Goal: Communication & Community: Ask a question

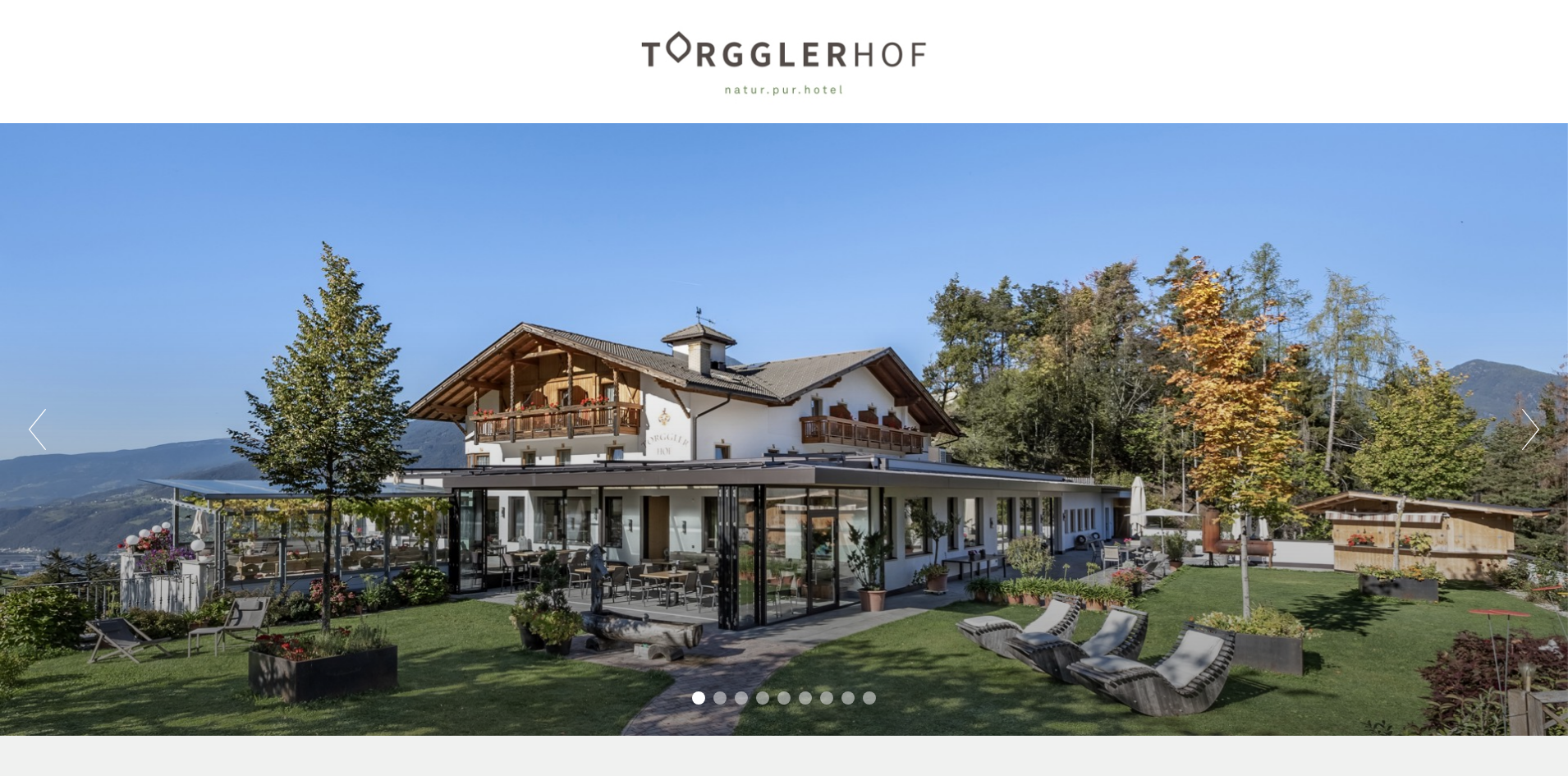
scroll to position [252, 0]
click at [1527, 435] on button "Next" at bounding box center [1531, 429] width 18 height 41
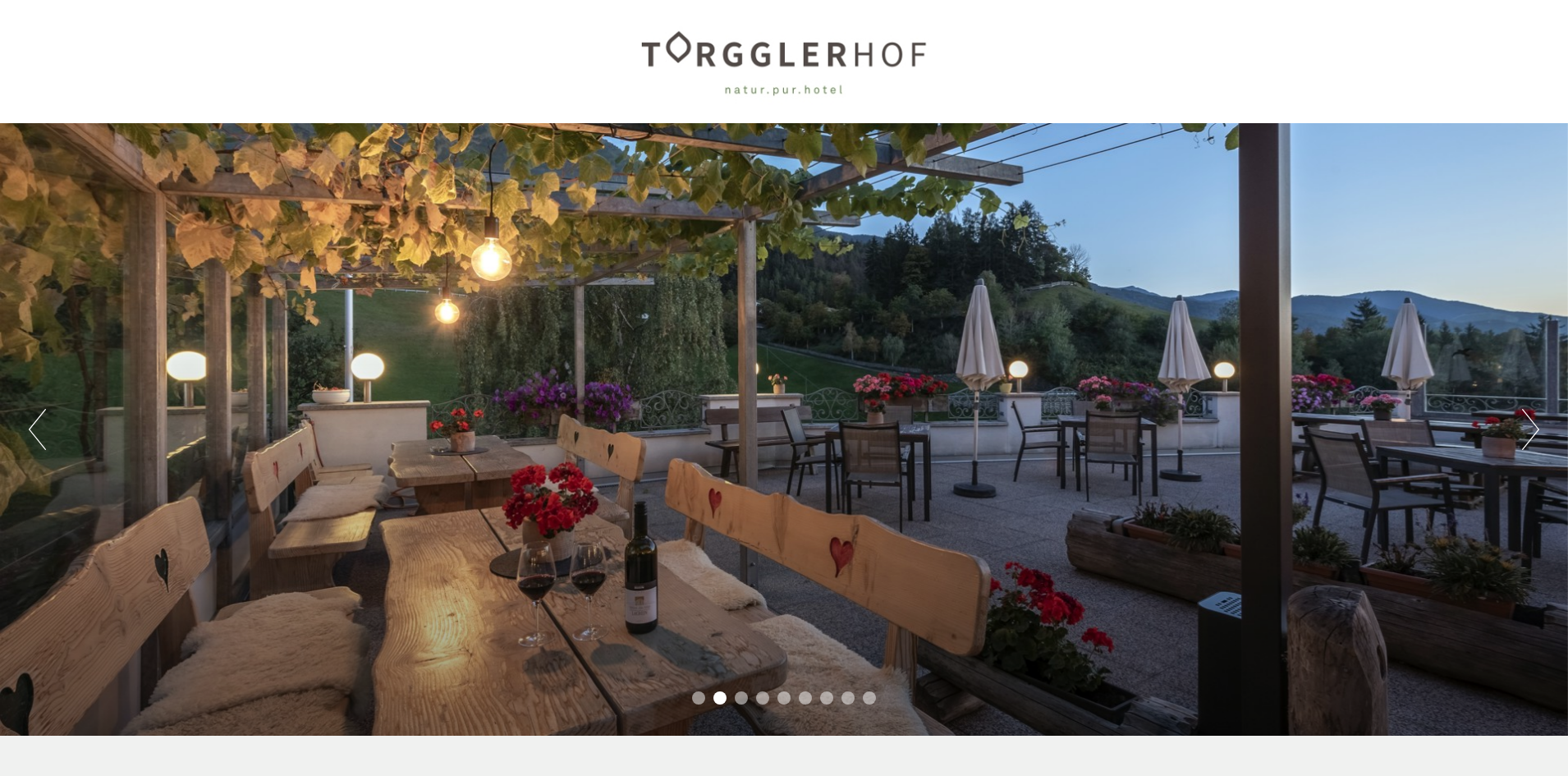
click at [1530, 435] on button "Next" at bounding box center [1531, 429] width 18 height 41
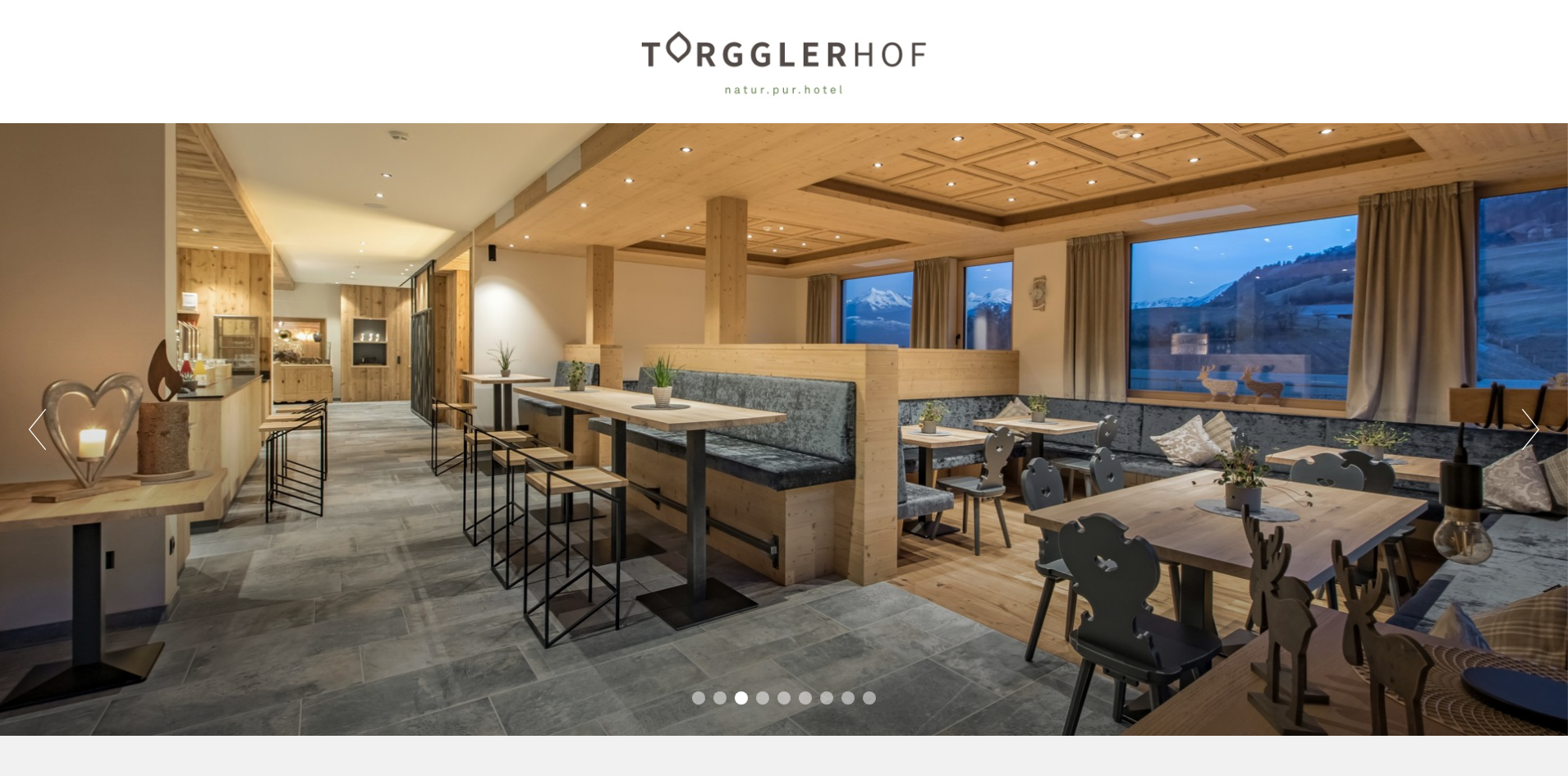
click at [1530, 435] on button "Next" at bounding box center [1531, 429] width 18 height 41
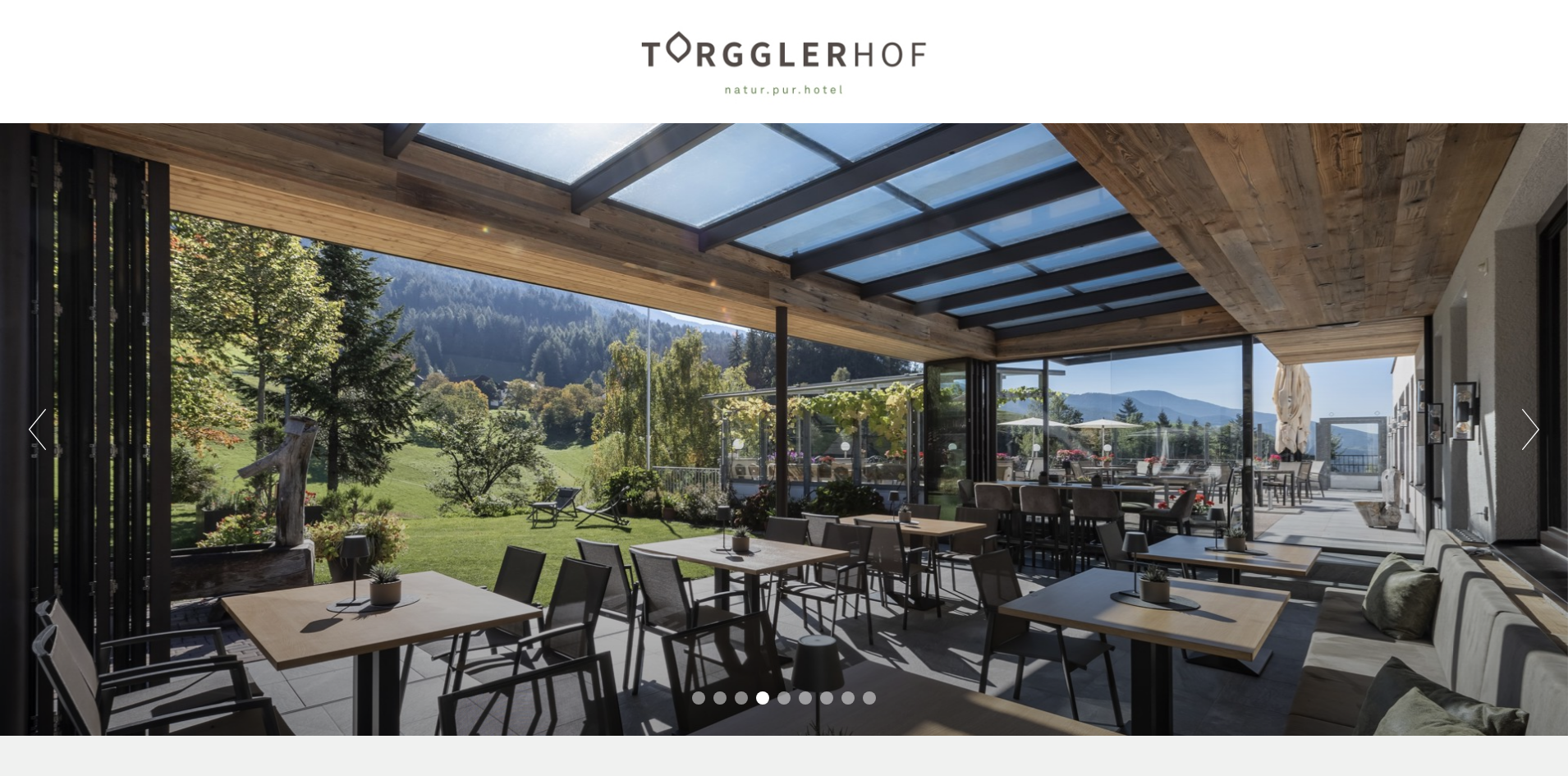
click at [1530, 435] on button "Next" at bounding box center [1531, 429] width 18 height 41
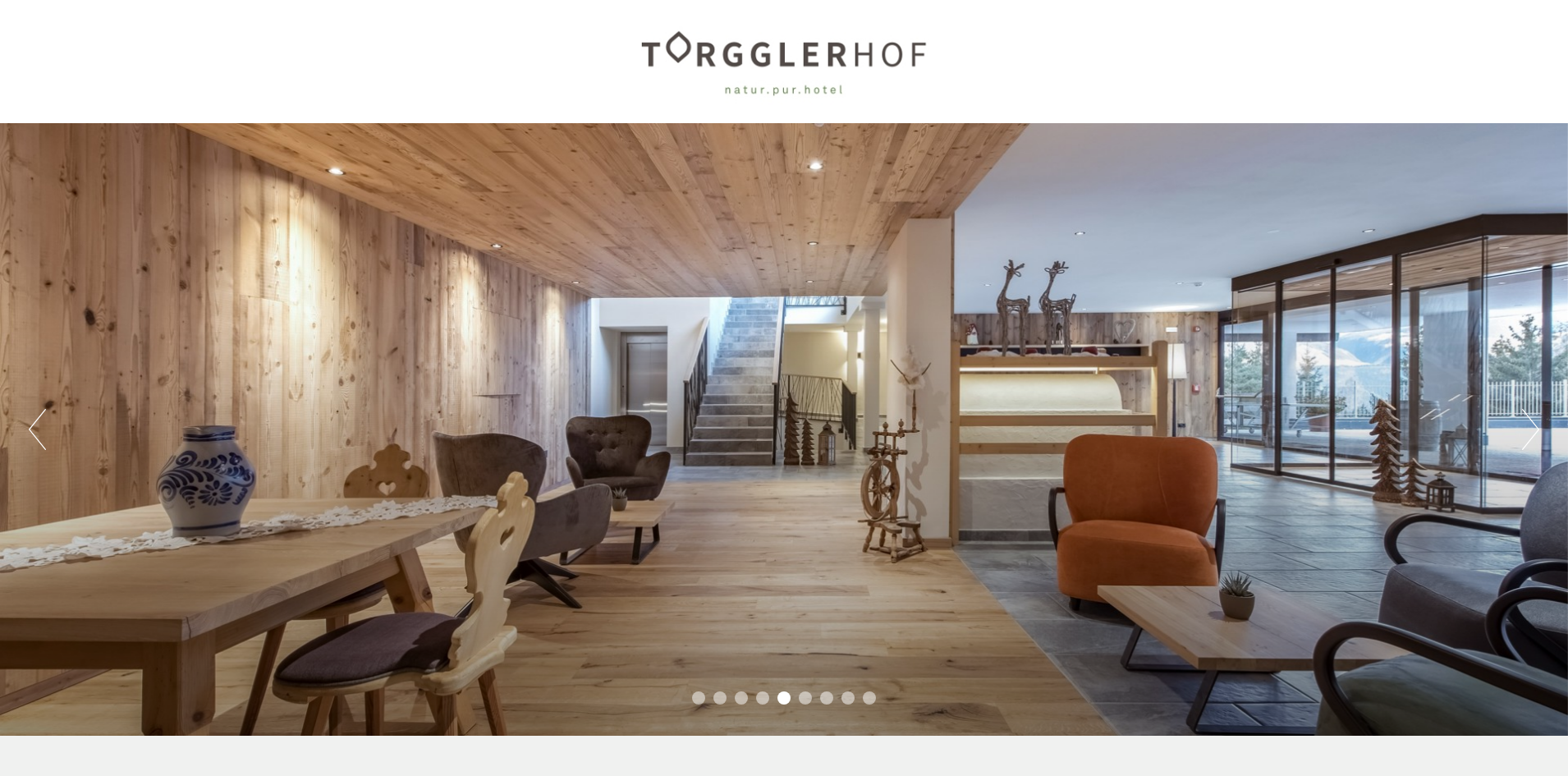
click at [1530, 435] on button "Next" at bounding box center [1531, 429] width 18 height 41
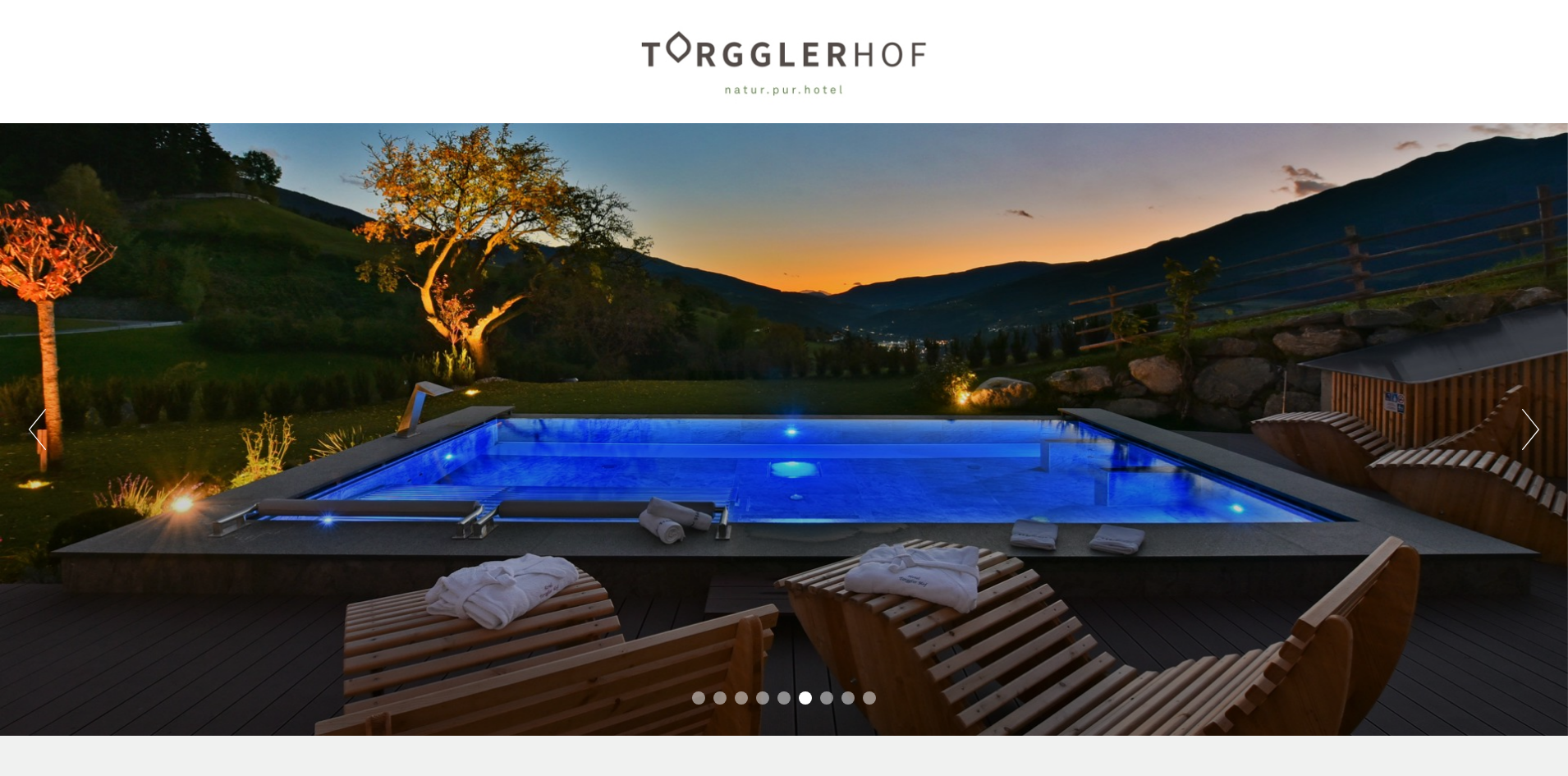
click at [1530, 435] on button "Next" at bounding box center [1531, 429] width 18 height 41
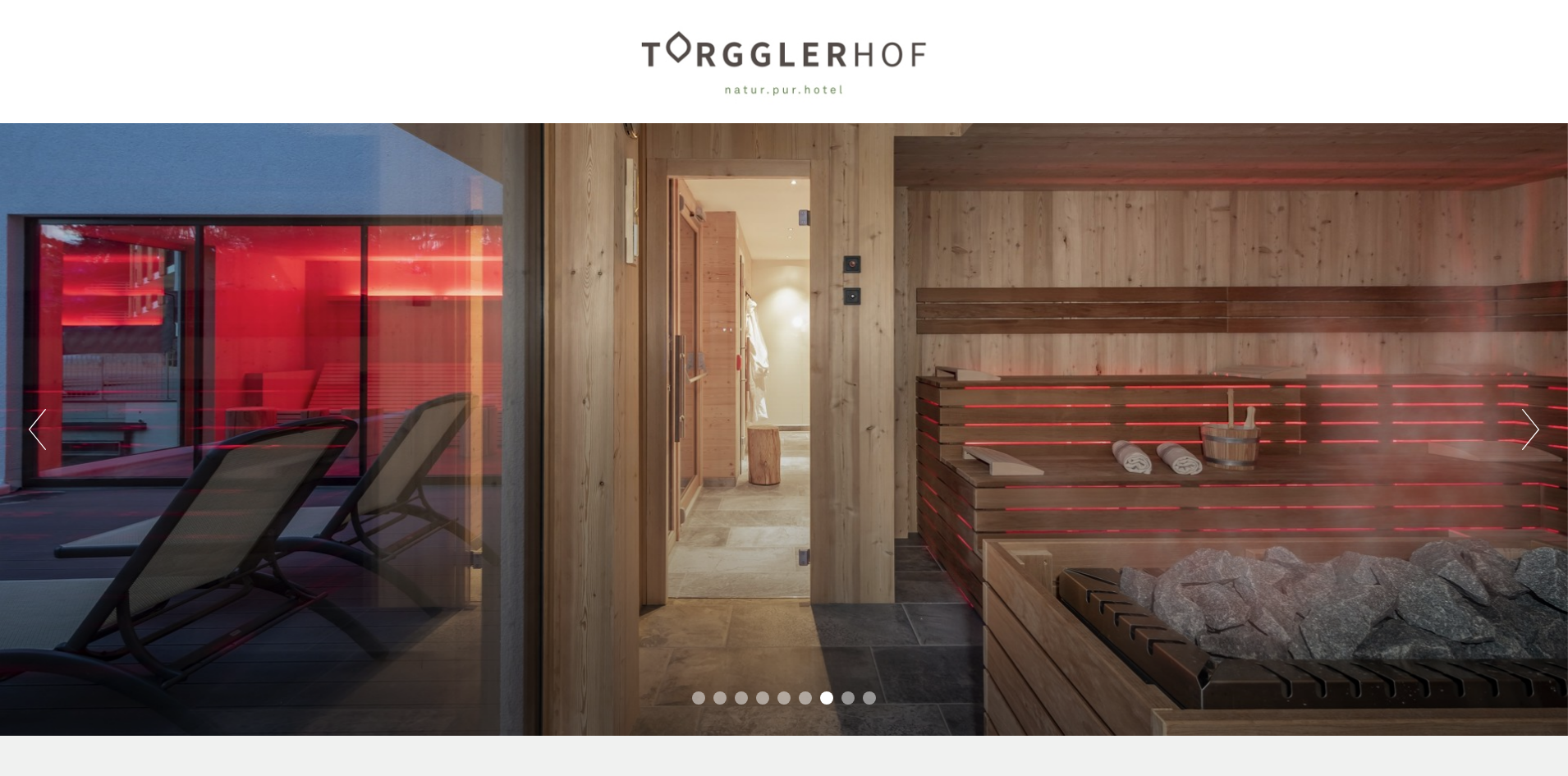
click at [1530, 435] on button "Next" at bounding box center [1531, 429] width 18 height 41
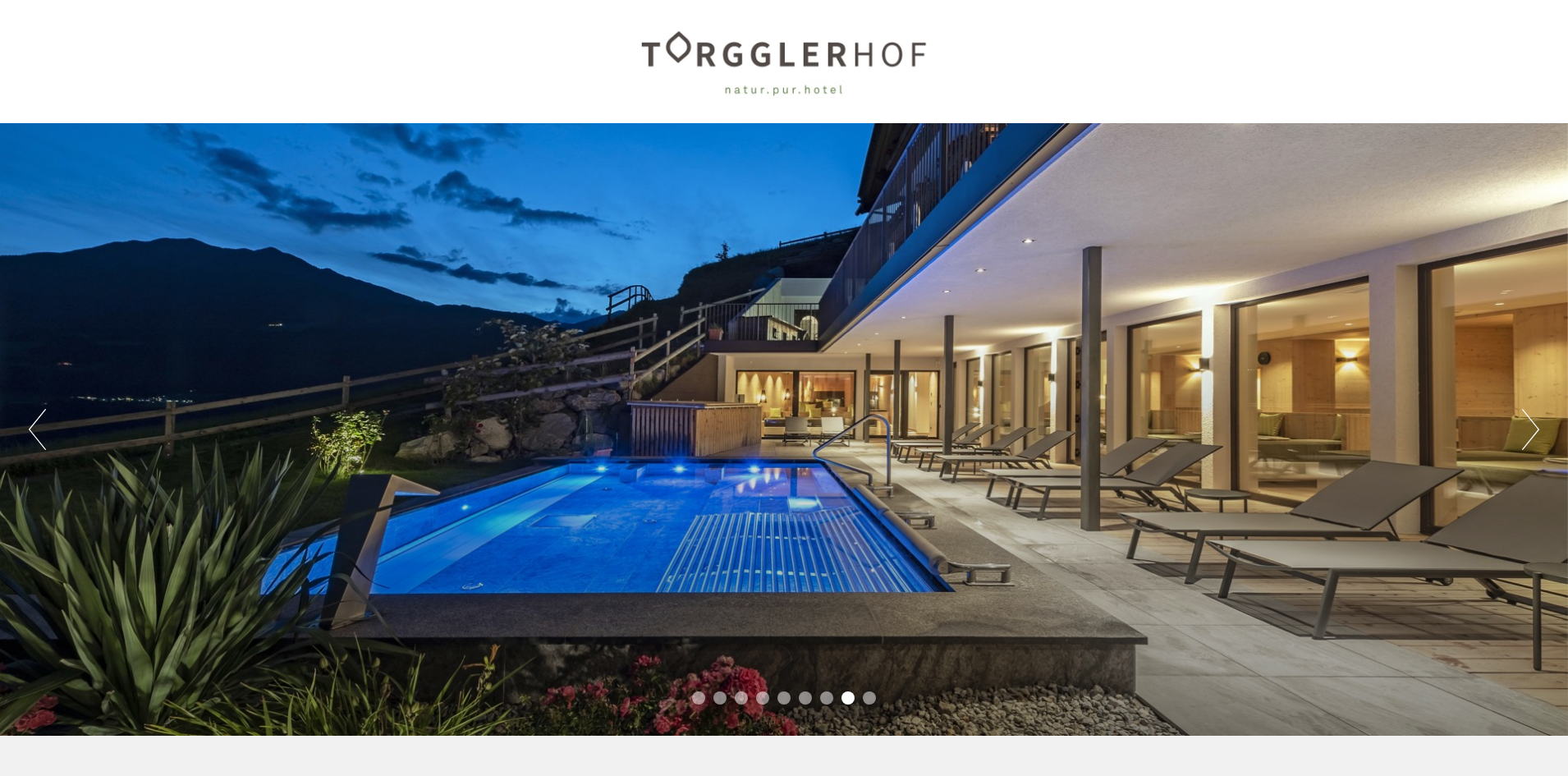
click at [1530, 435] on button "Next" at bounding box center [1531, 429] width 18 height 41
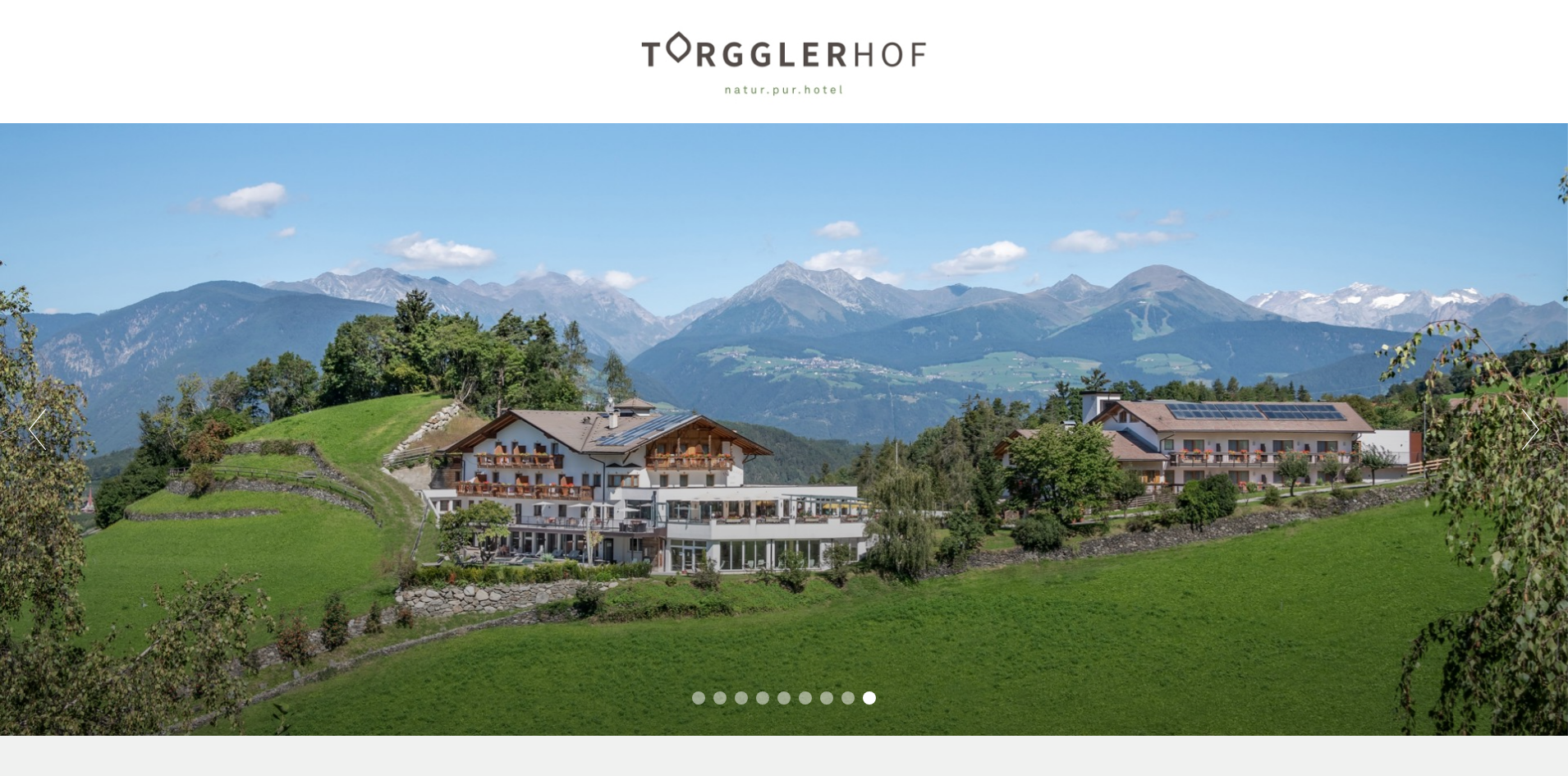
click at [1530, 435] on button "Next" at bounding box center [1531, 429] width 18 height 41
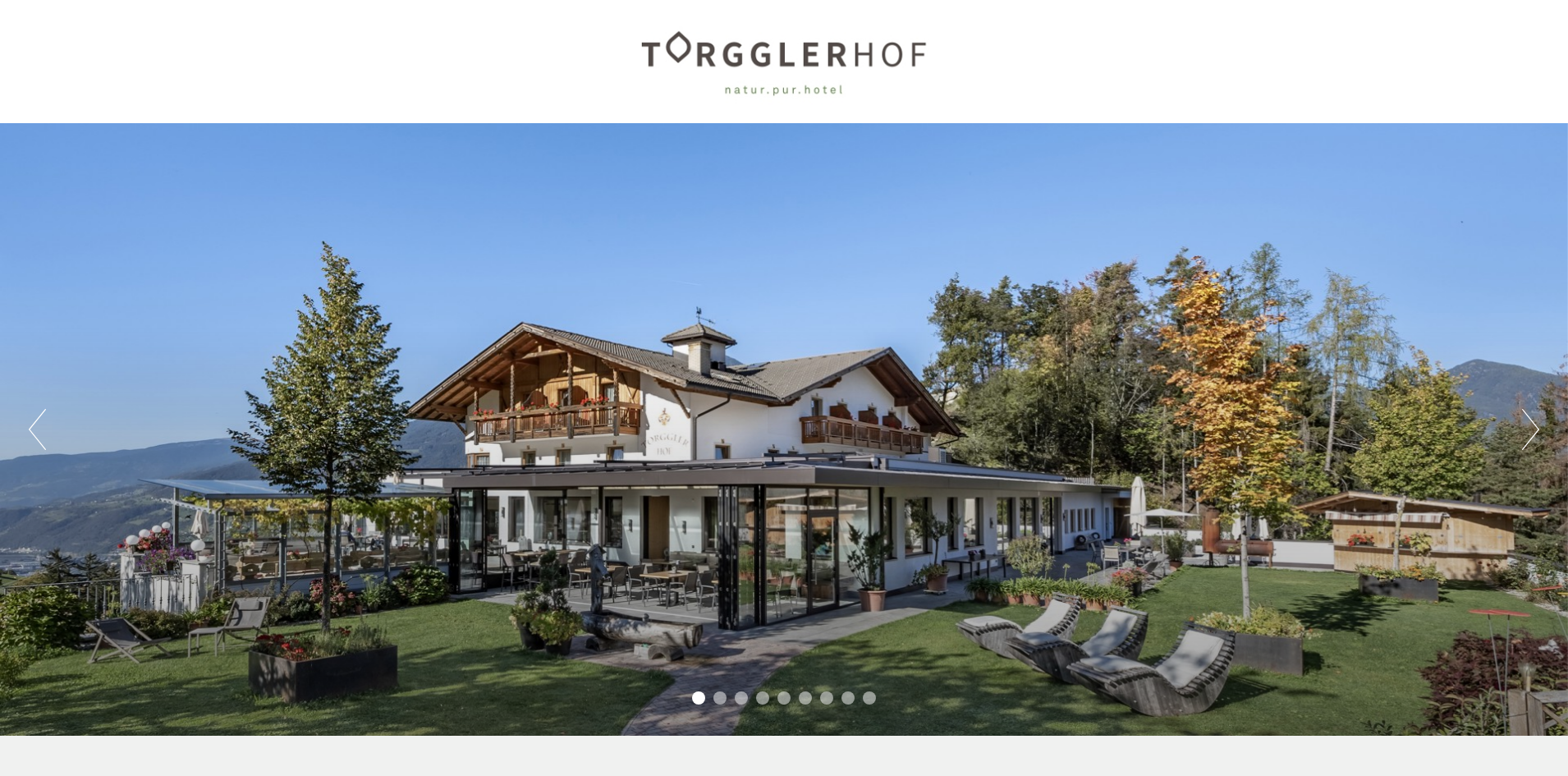
click at [1530, 435] on button "Next" at bounding box center [1531, 429] width 18 height 41
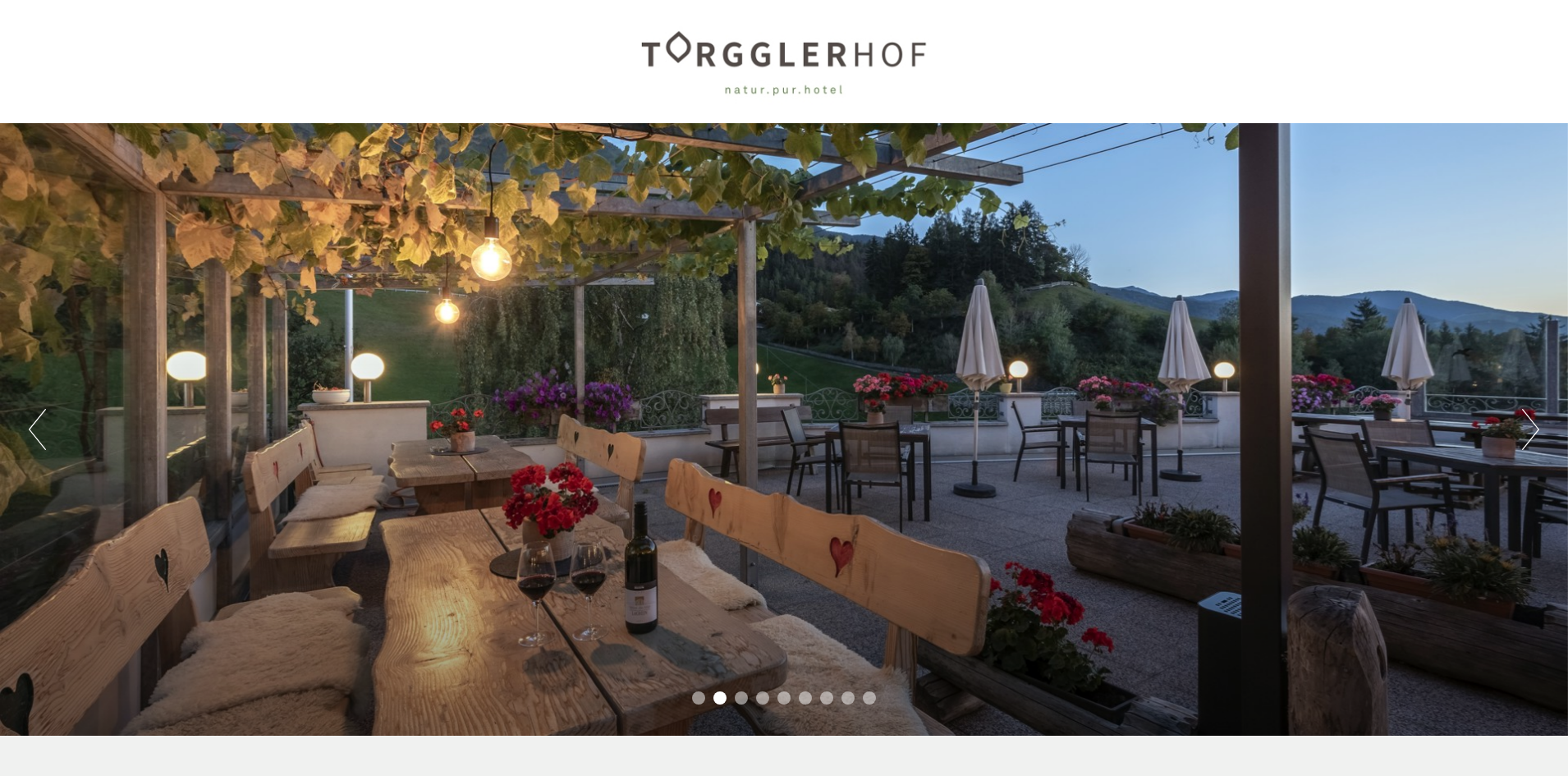
click at [1530, 435] on button "Next" at bounding box center [1531, 429] width 18 height 41
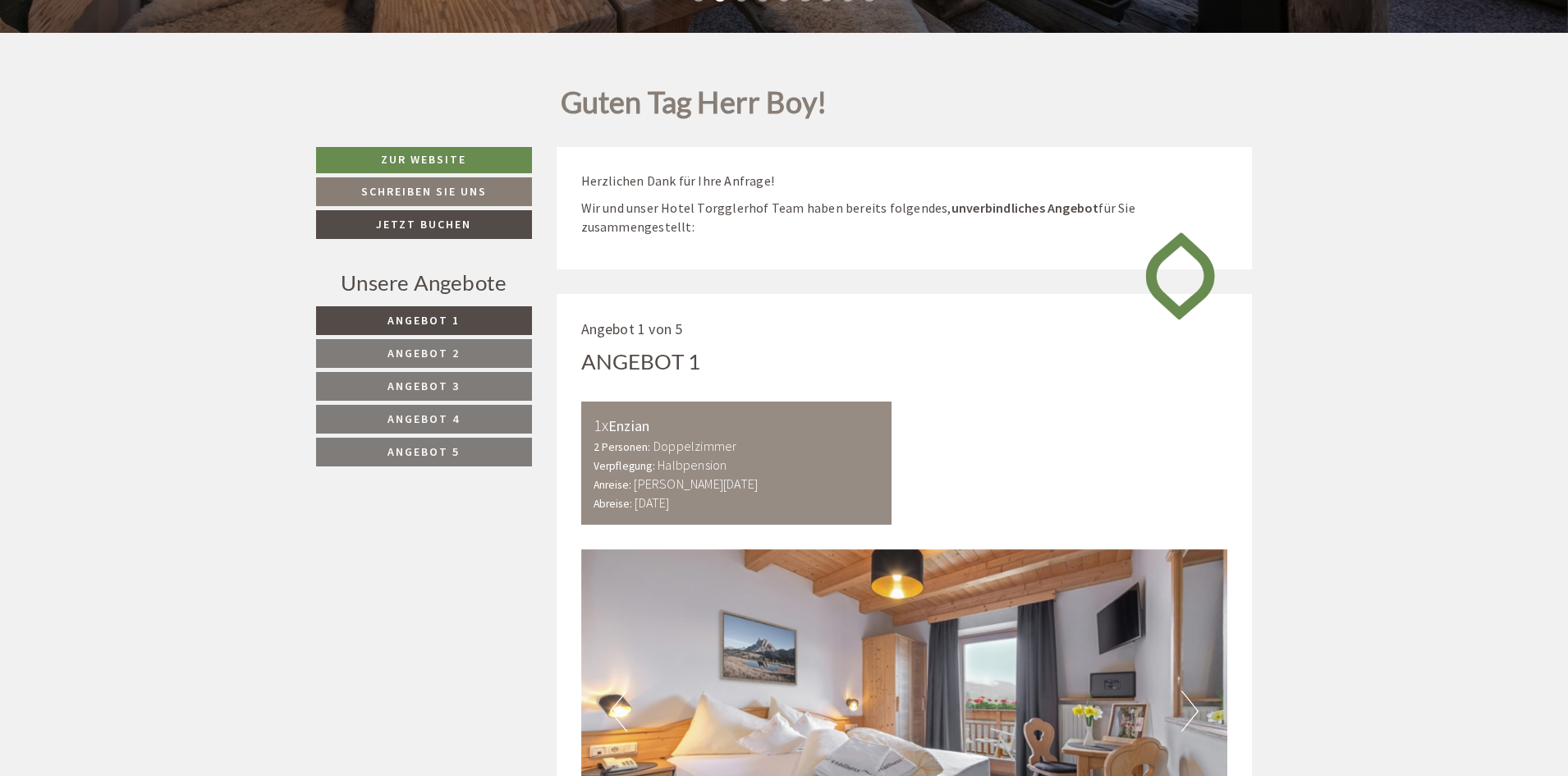
scroll to position [739, 0]
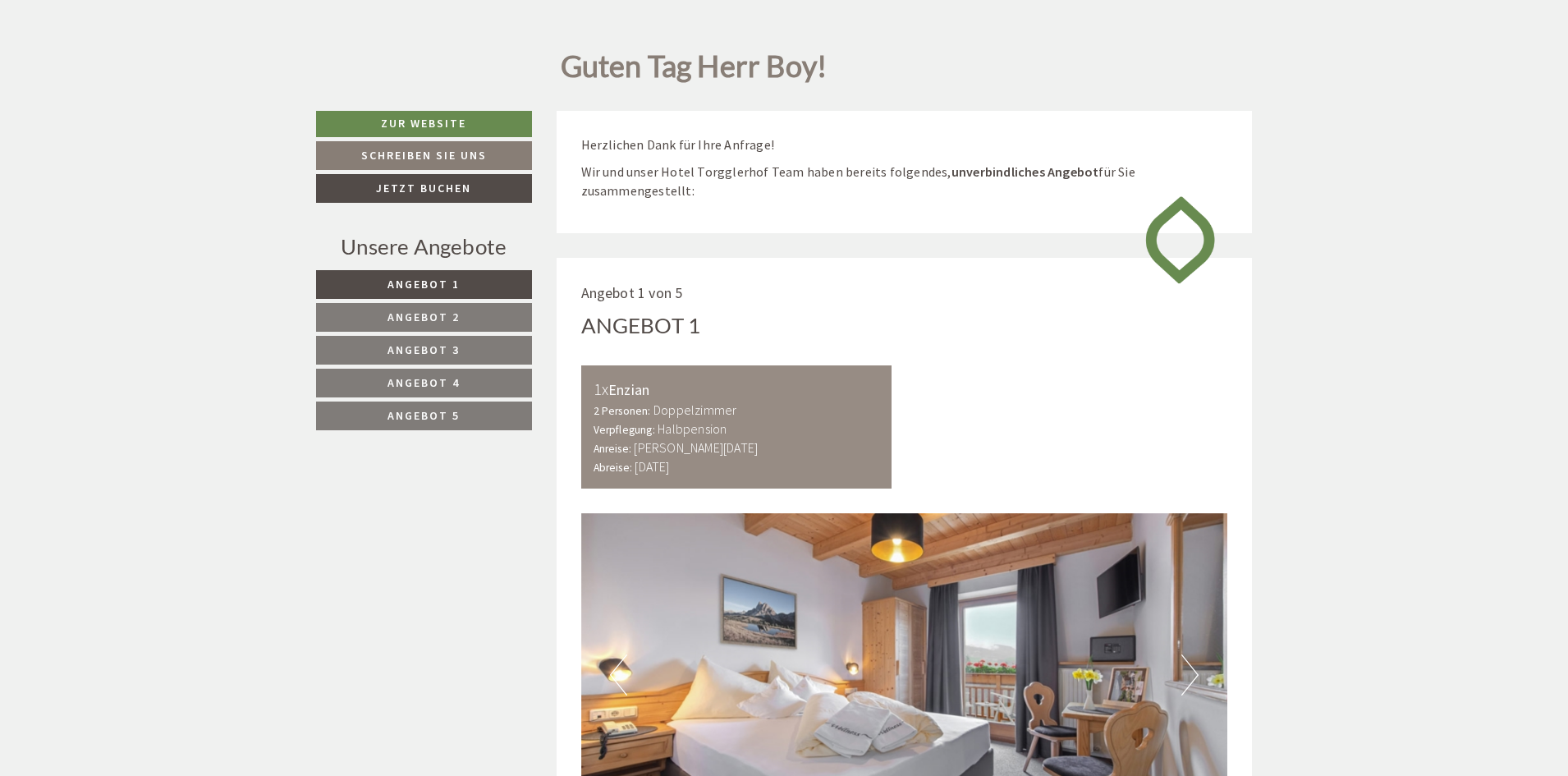
click at [482, 424] on link "Angebot 5" at bounding box center [423, 415] width 216 height 28
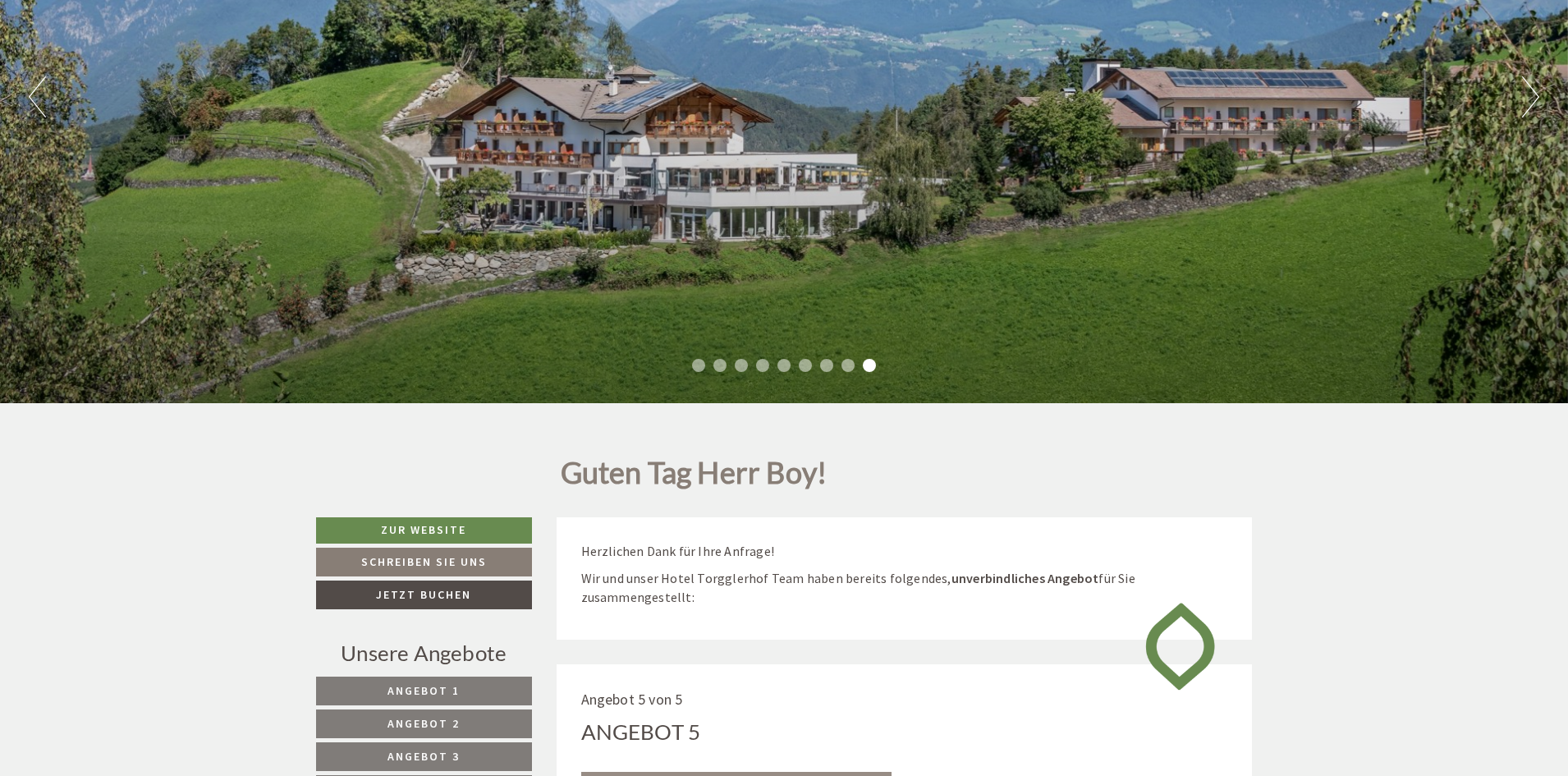
scroll to position [94, 0]
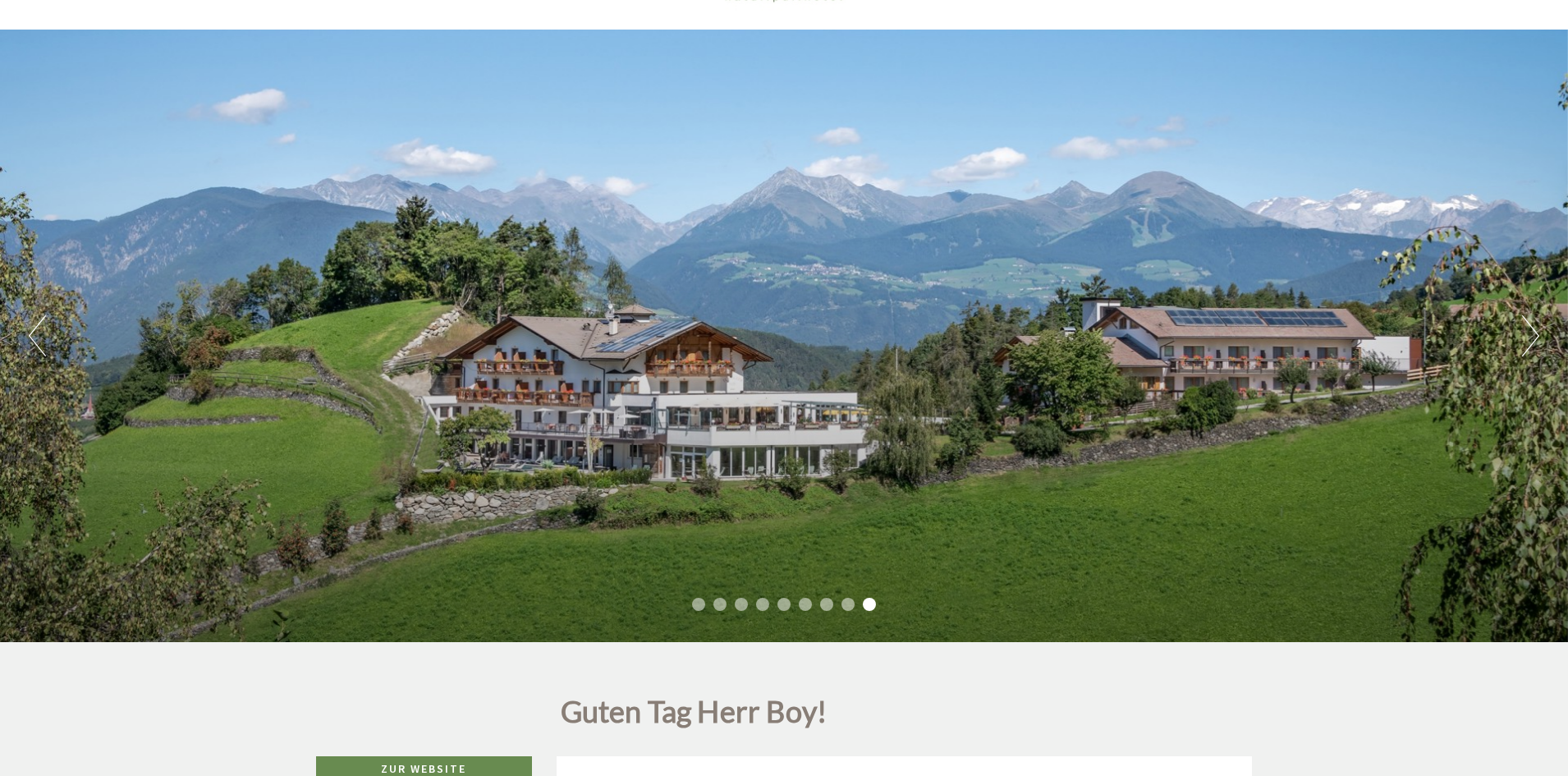
drag, startPoint x: 1068, startPoint y: 427, endPoint x: 1027, endPoint y: 427, distance: 41.0
click at [1033, 427] on div "Previous Next 1 2 3 4 5 6 7 8 9" at bounding box center [784, 335] width 1568 height 613
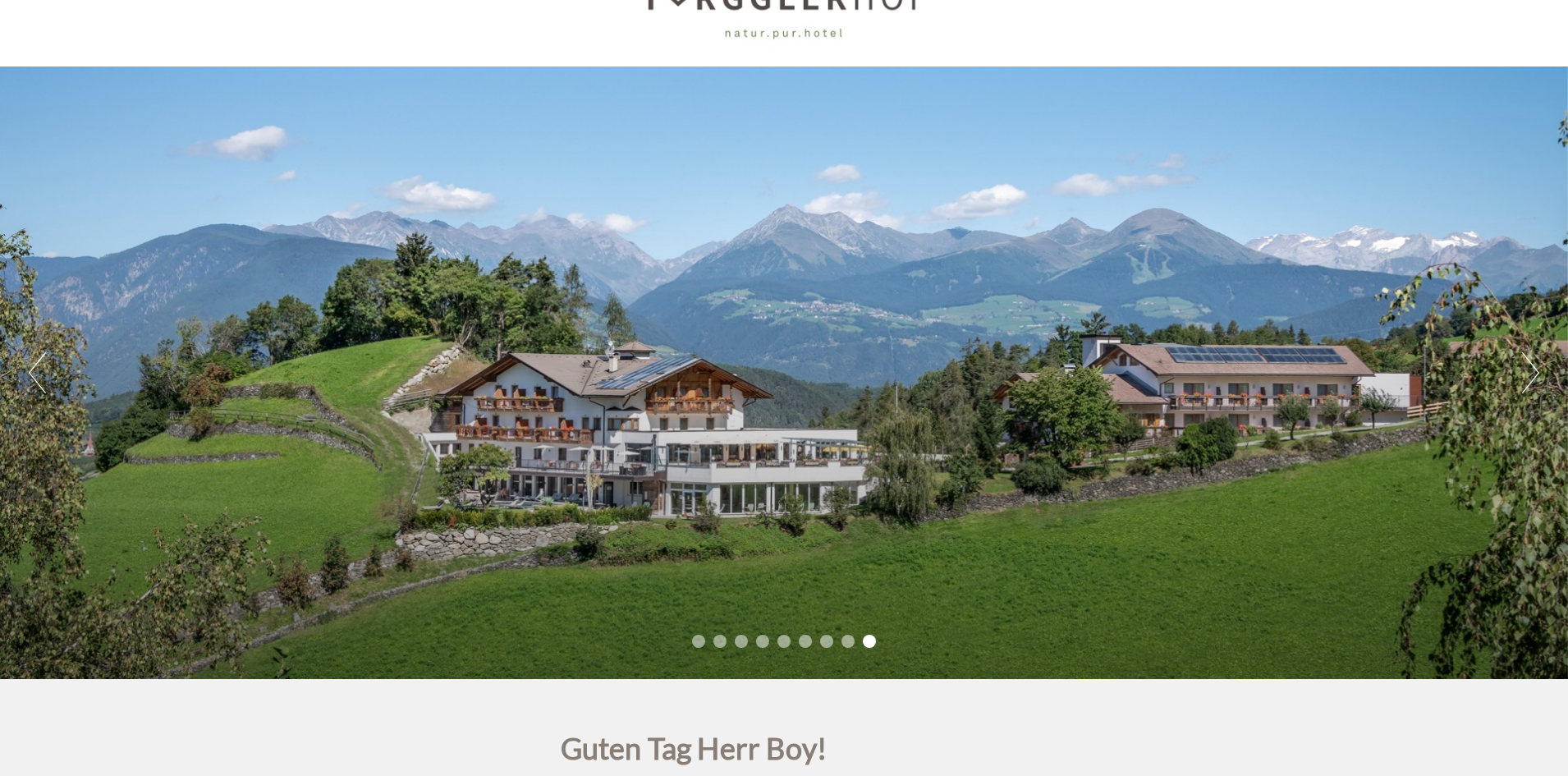
scroll to position [0, 0]
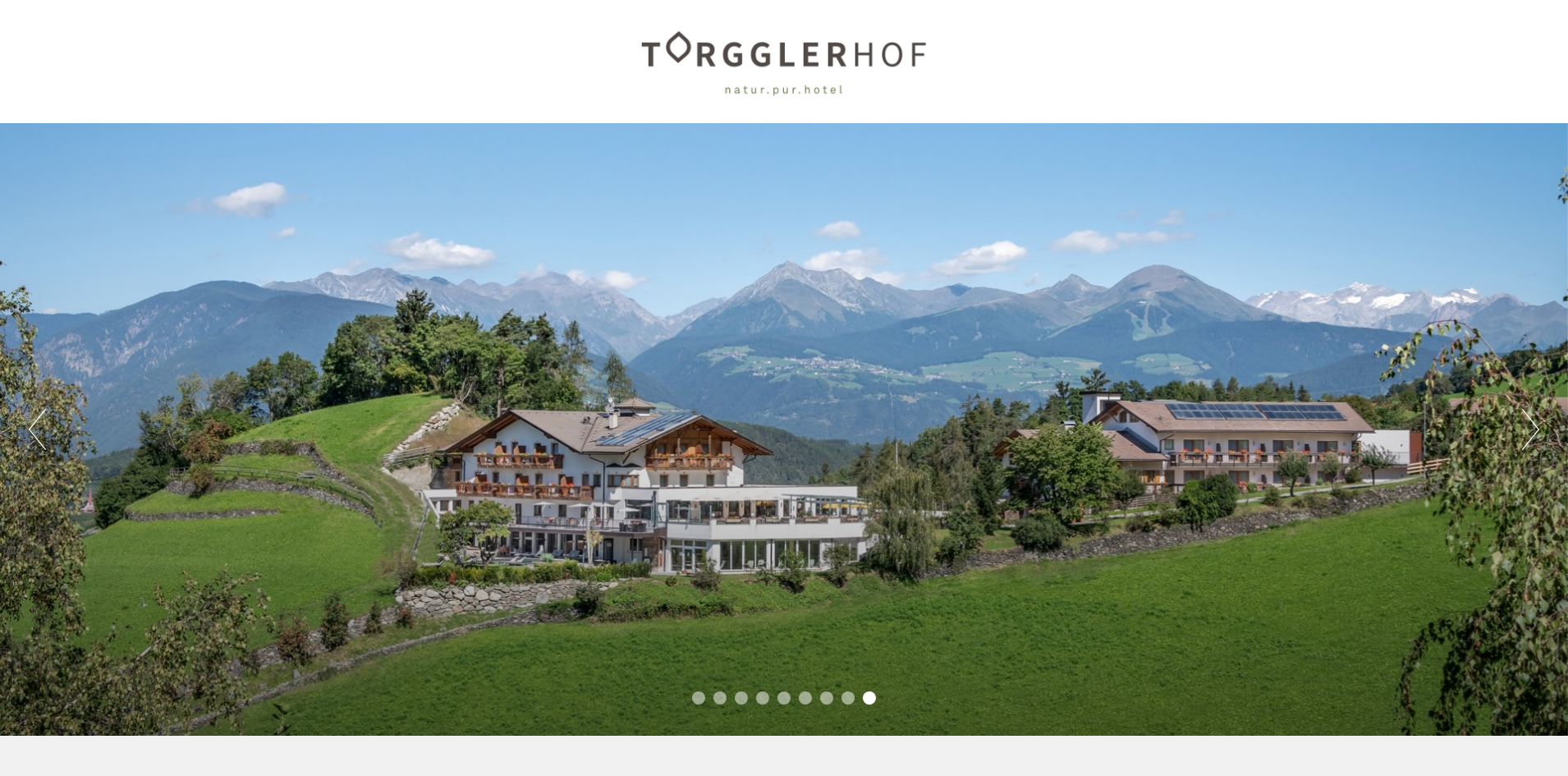
click at [849, 58] on div at bounding box center [784, 61] width 920 height 107
click at [803, 49] on div at bounding box center [784, 61] width 920 height 107
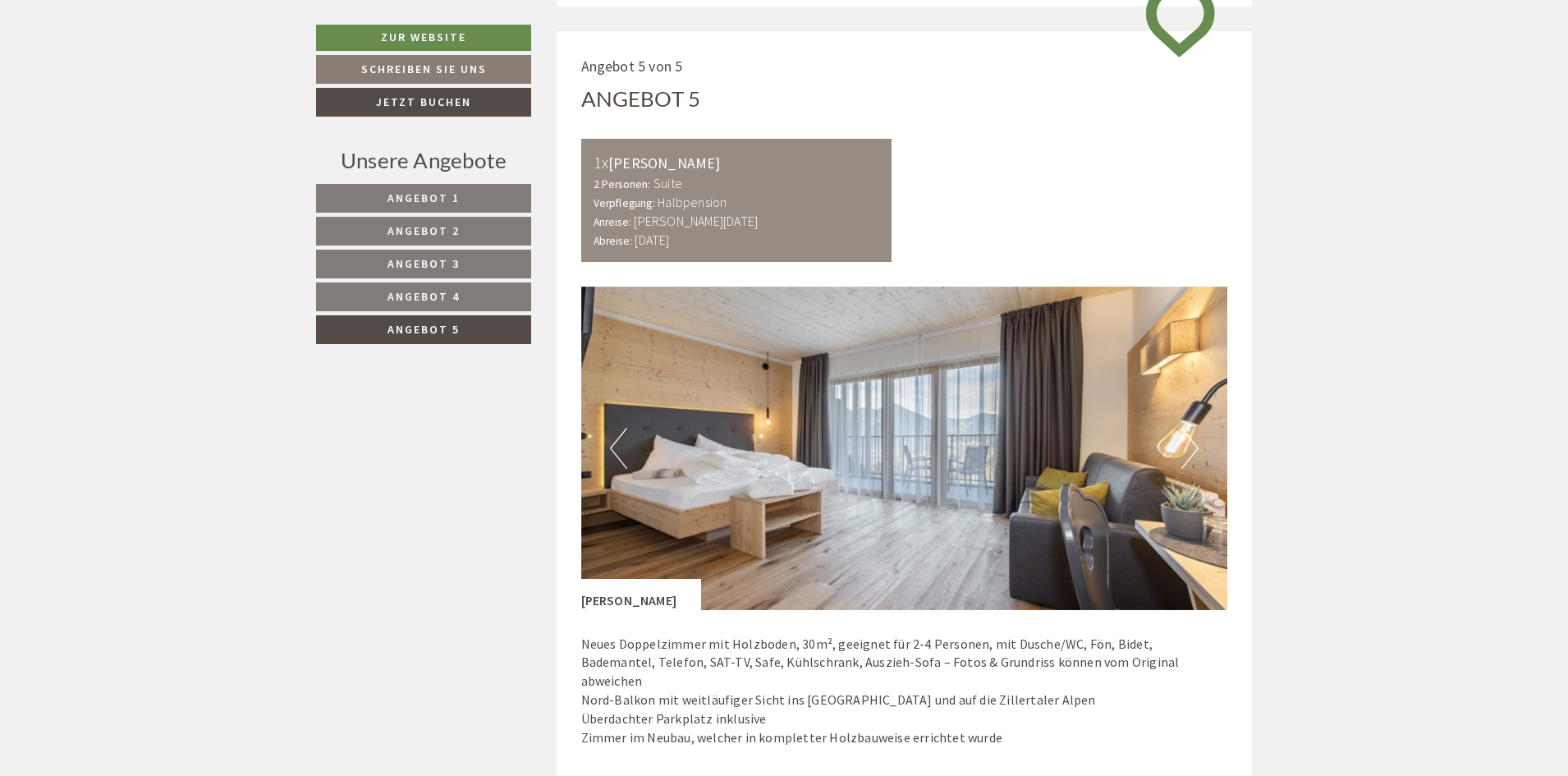
scroll to position [985, 0]
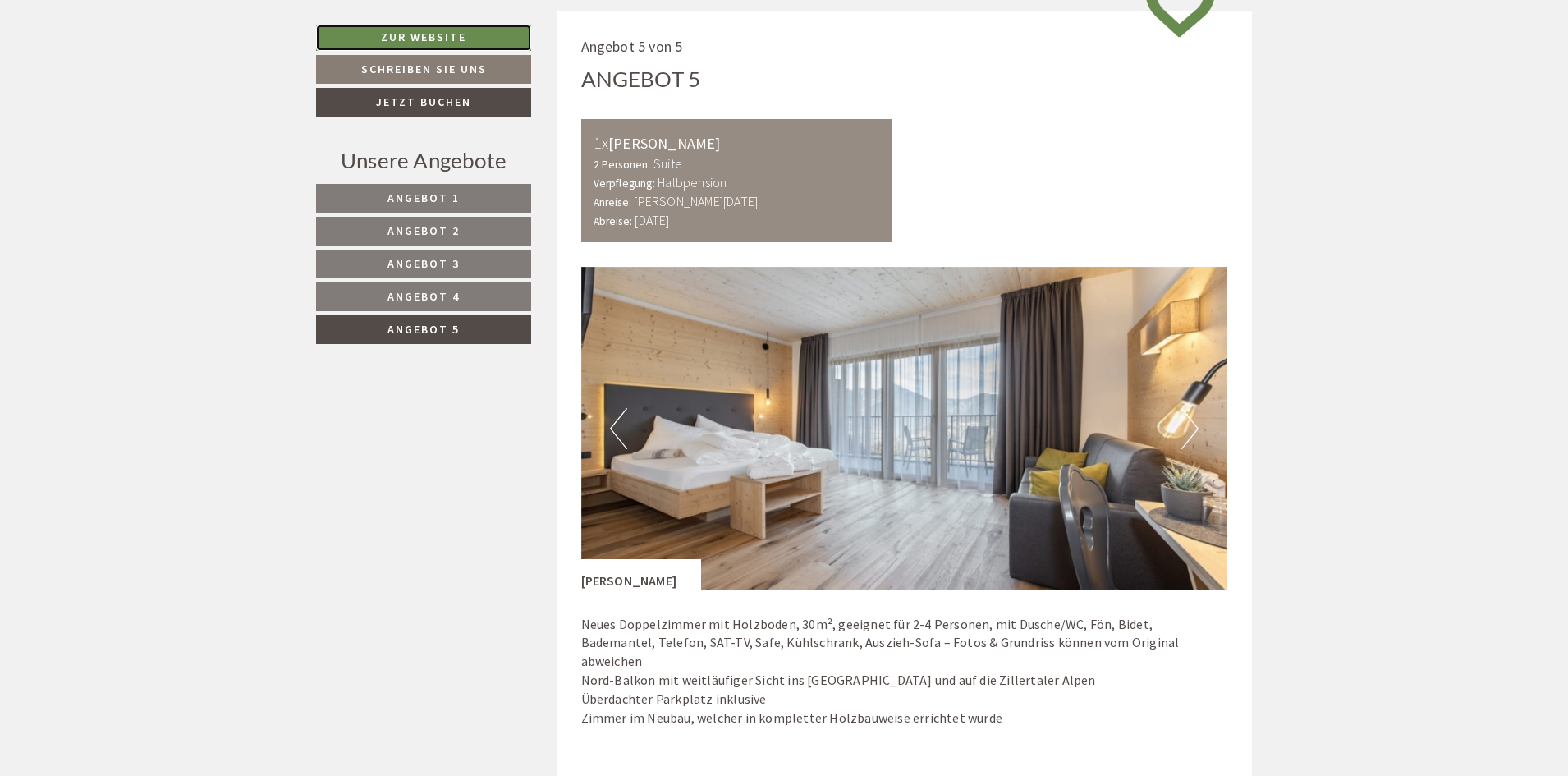
click at [458, 33] on link "Zur Website" at bounding box center [423, 37] width 215 height 26
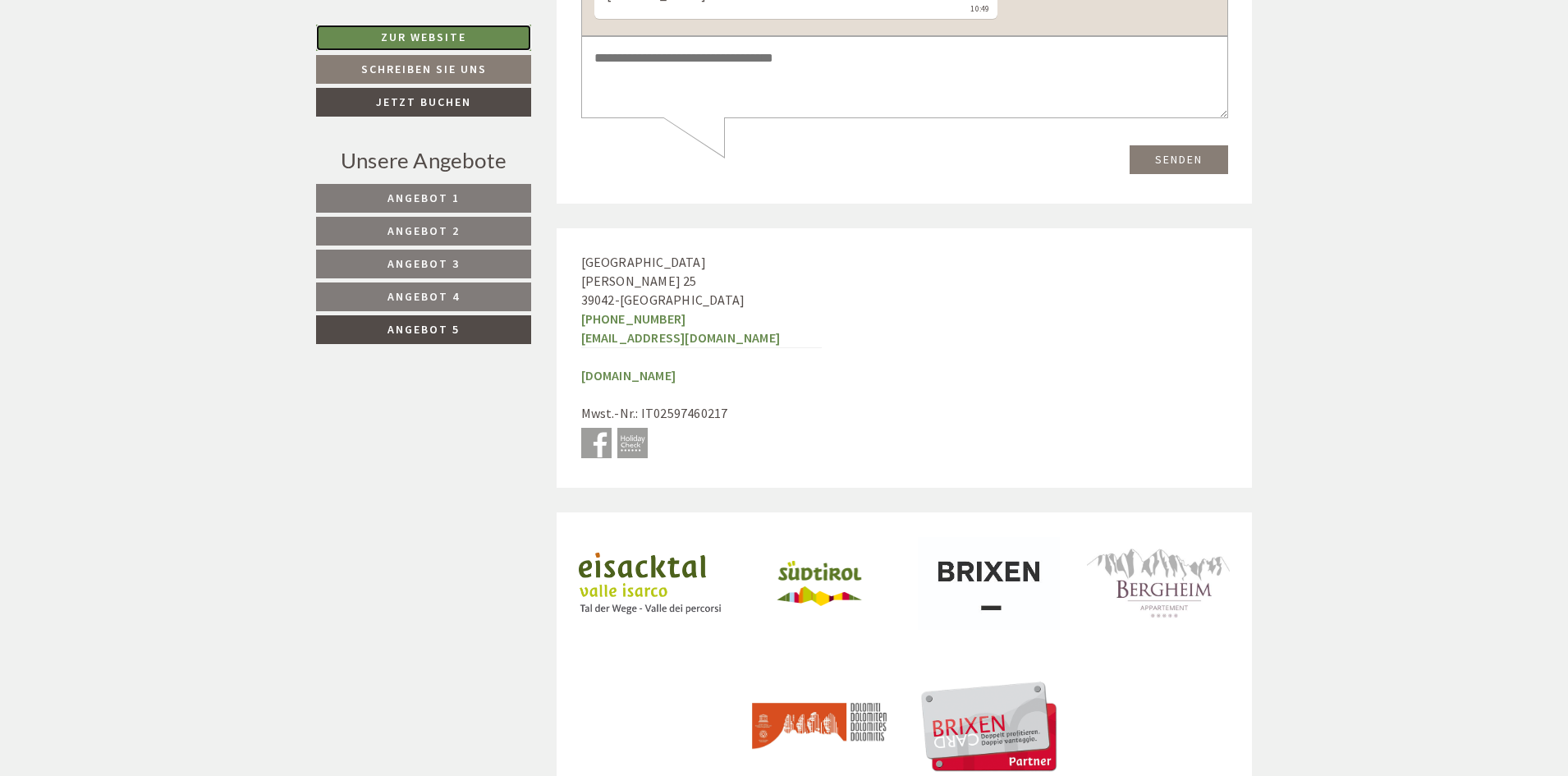
scroll to position [4174, 0]
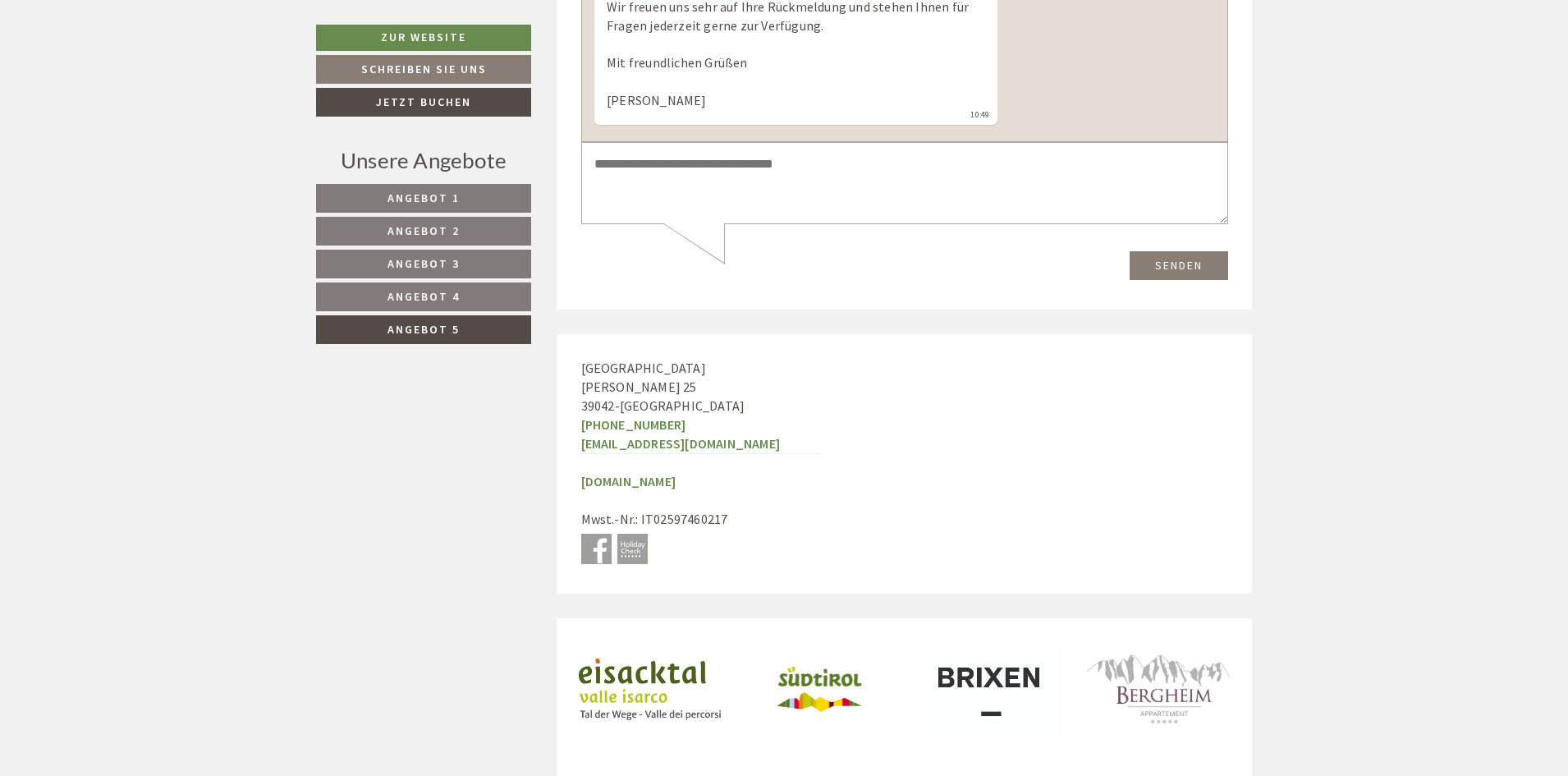
click at [466, 327] on link "Angebot 5" at bounding box center [423, 329] width 215 height 28
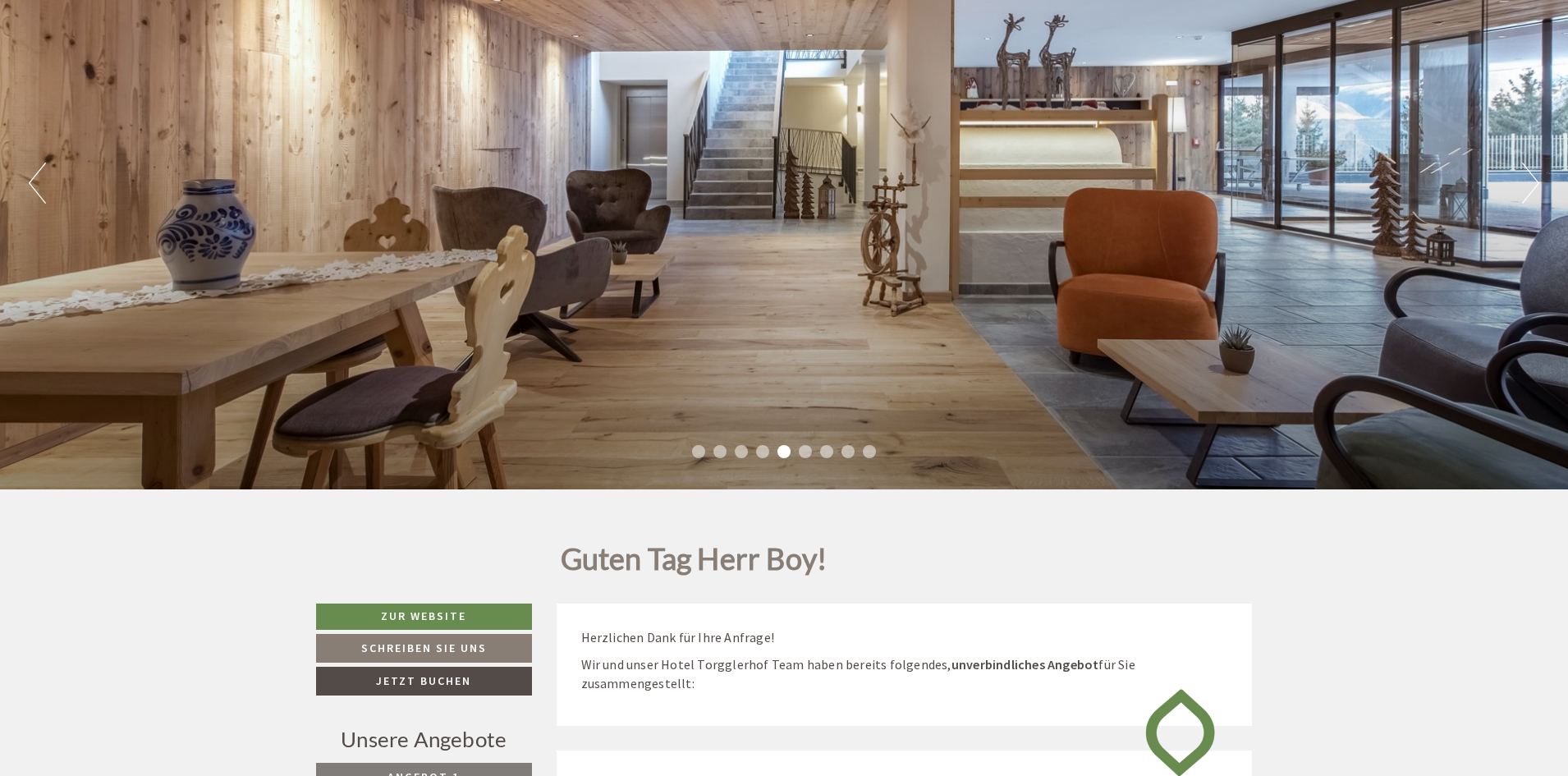
scroll to position [0, 0]
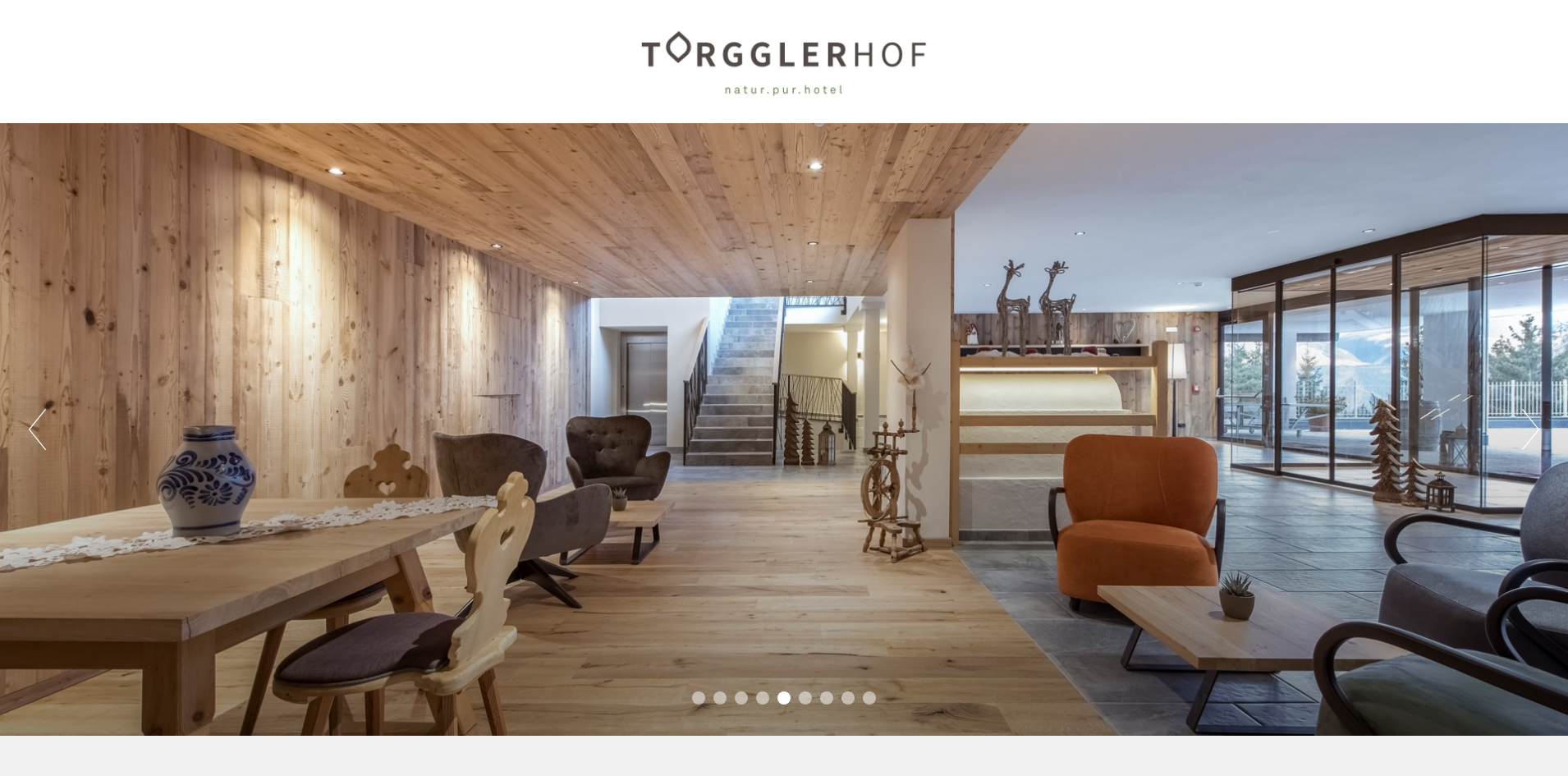
click at [858, 54] on div at bounding box center [784, 61] width 920 height 107
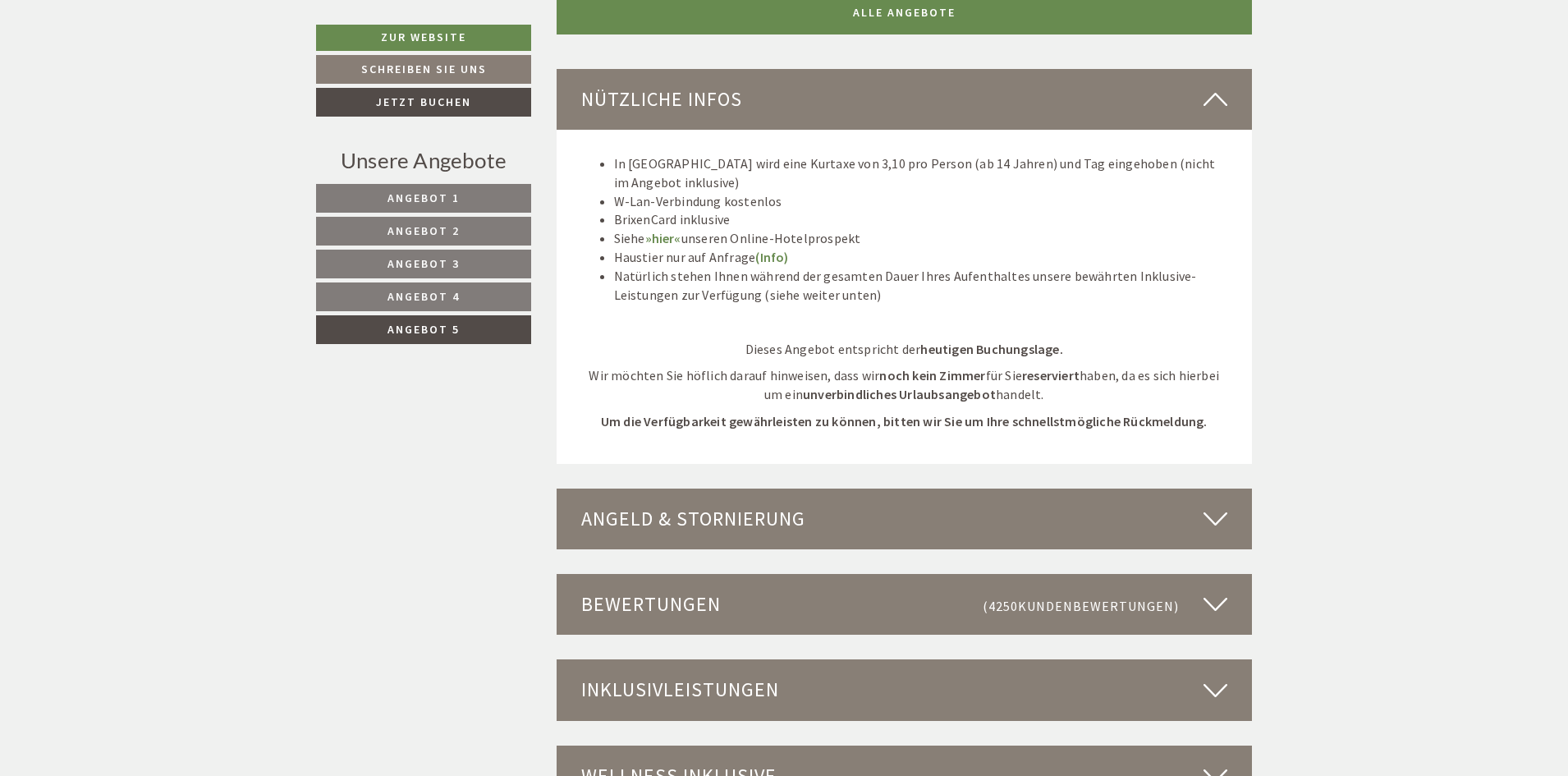
scroll to position [1888, 0]
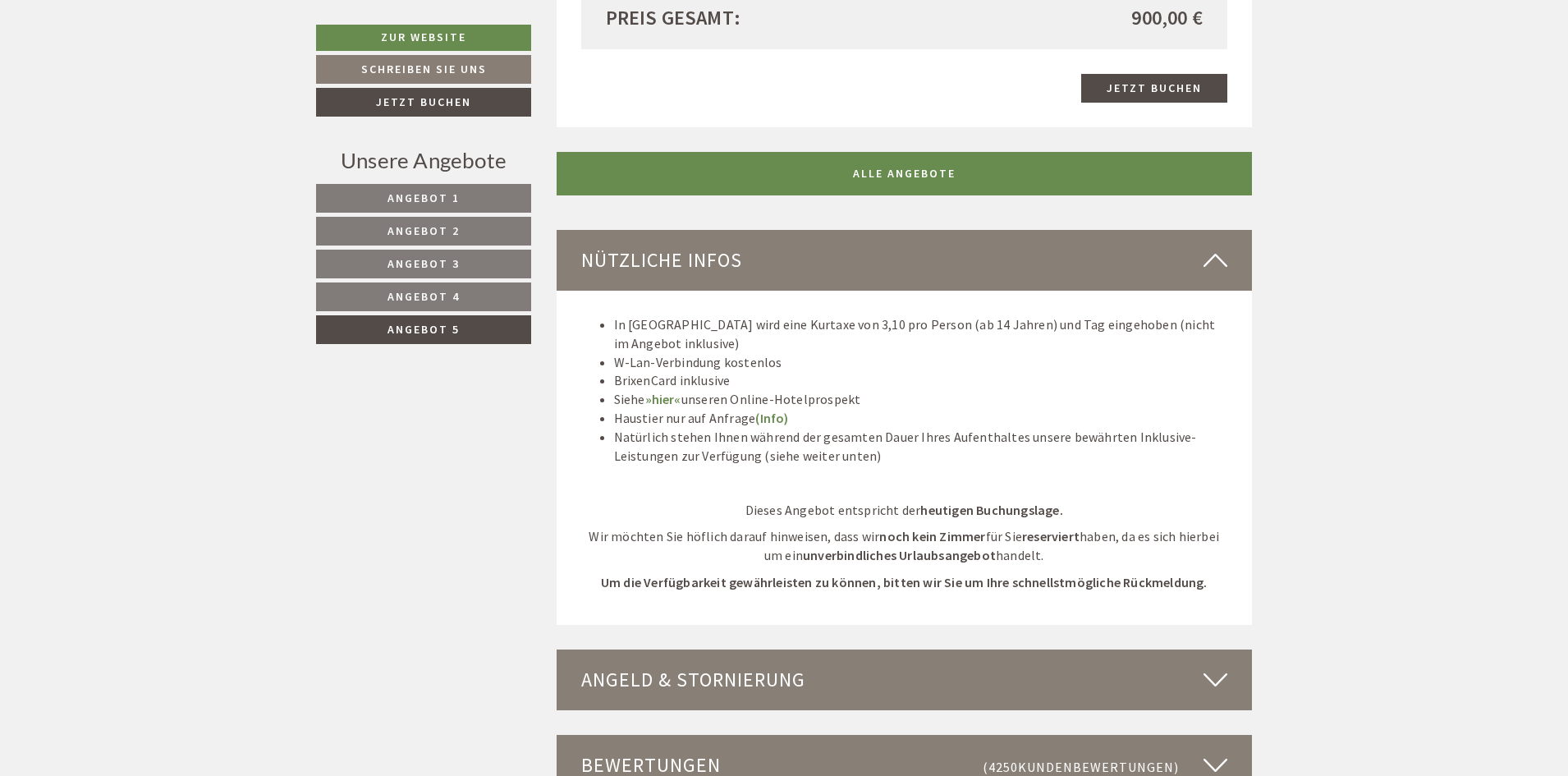
click at [449, 299] on span "Angebot 4" at bounding box center [423, 296] width 72 height 15
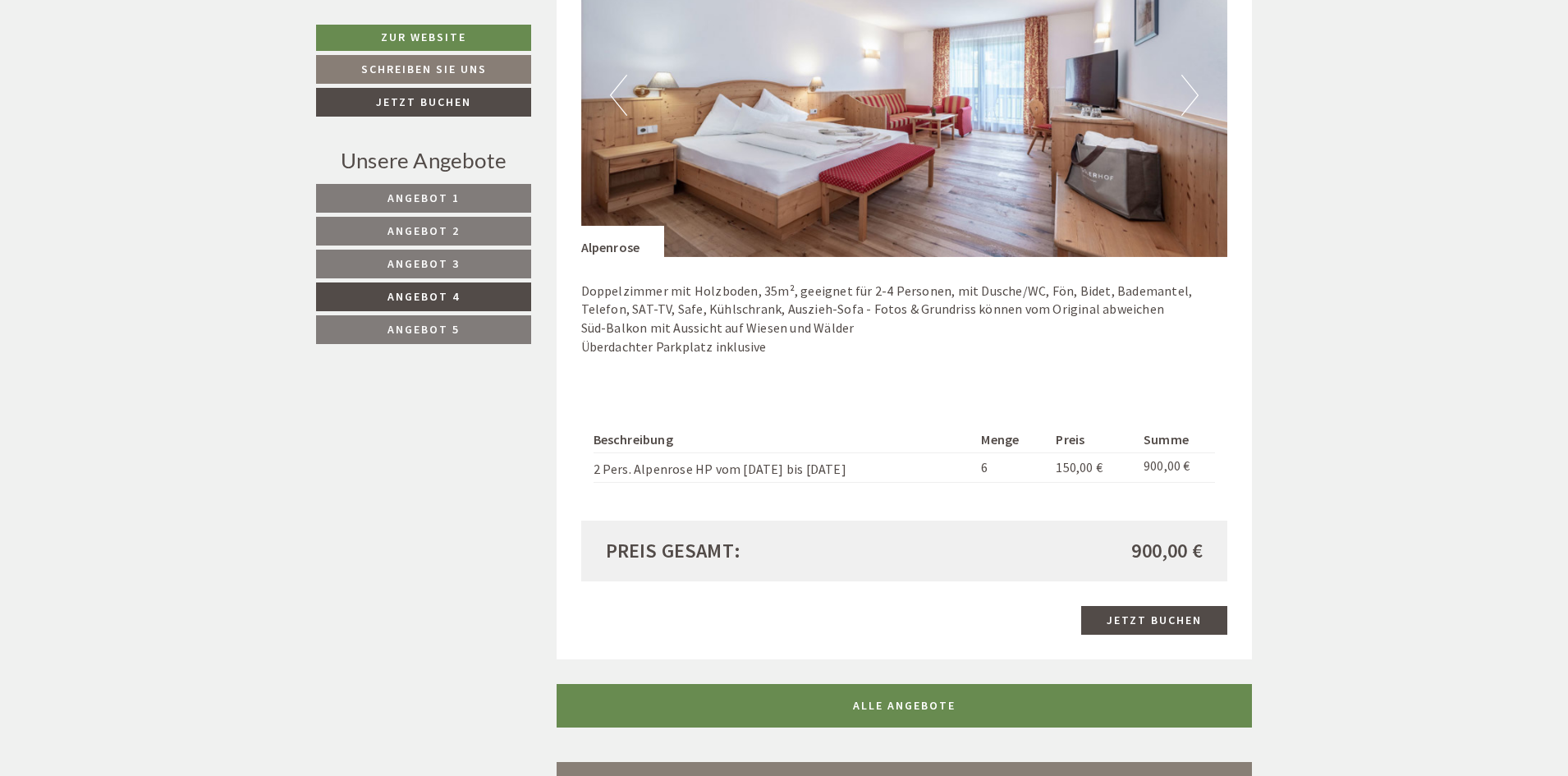
scroll to position [1325, 0]
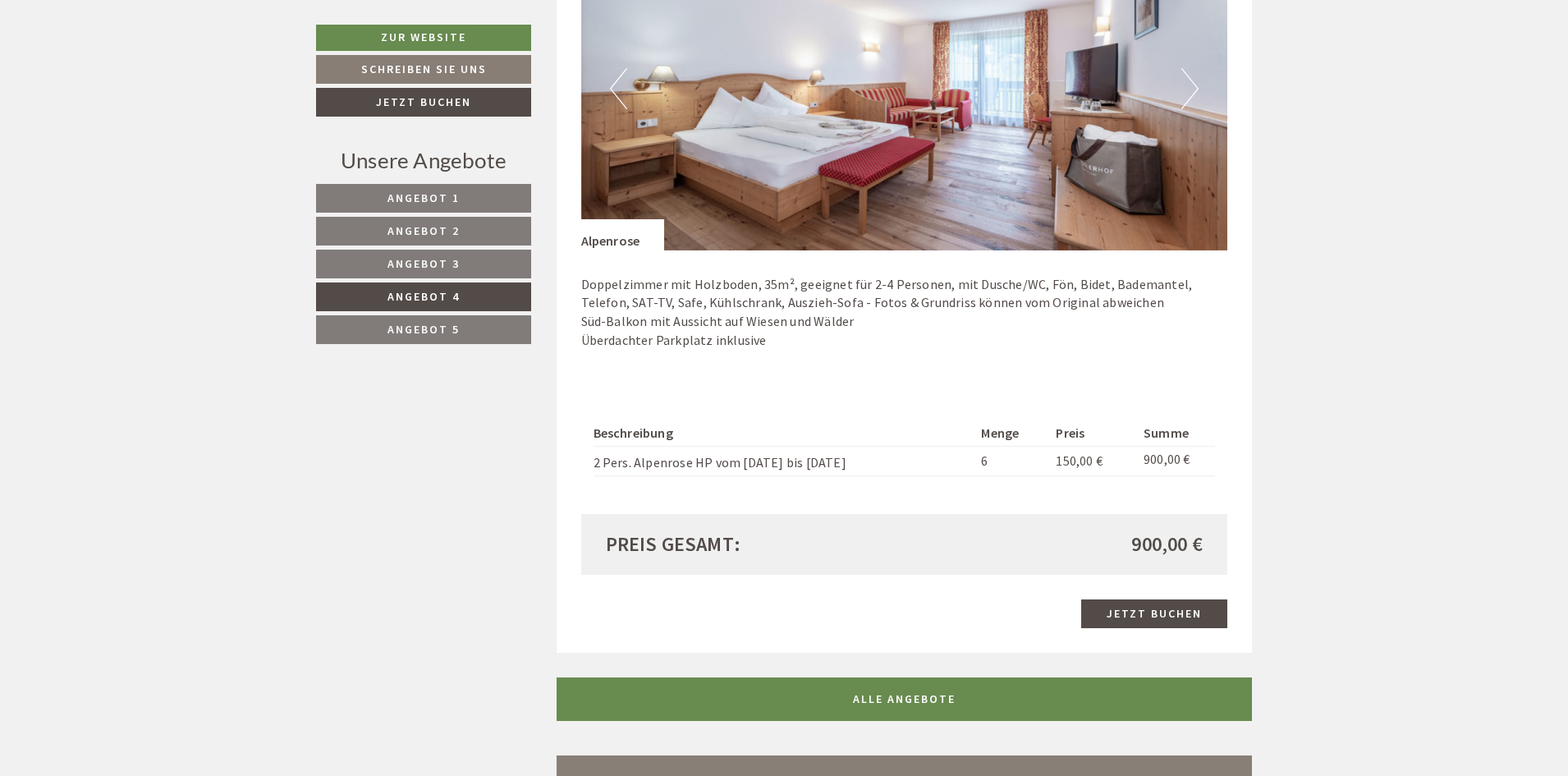
click at [433, 263] on span "Angebot 3" at bounding box center [423, 263] width 72 height 15
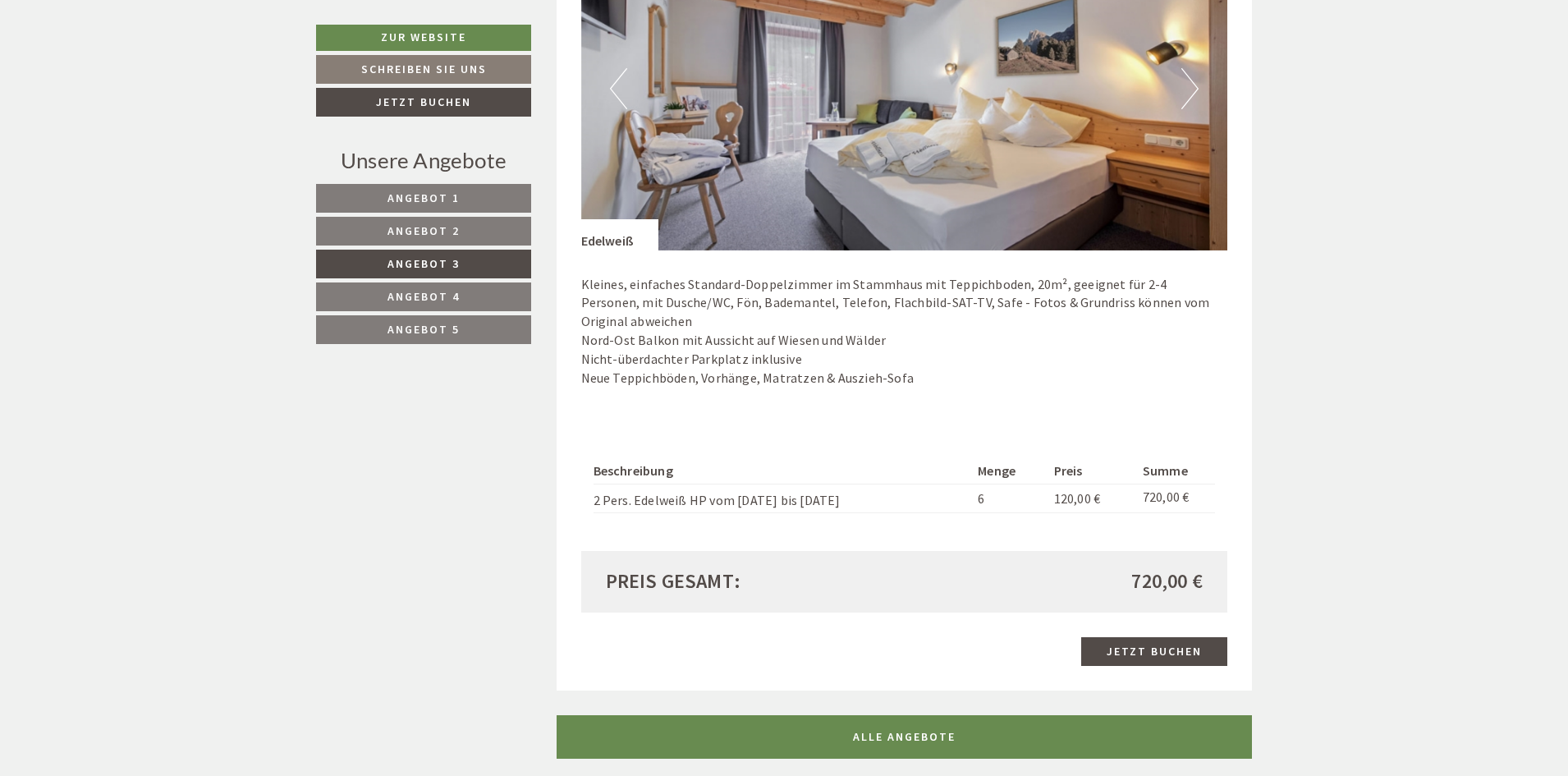
click at [442, 228] on span "Angebot 2" at bounding box center [423, 230] width 72 height 15
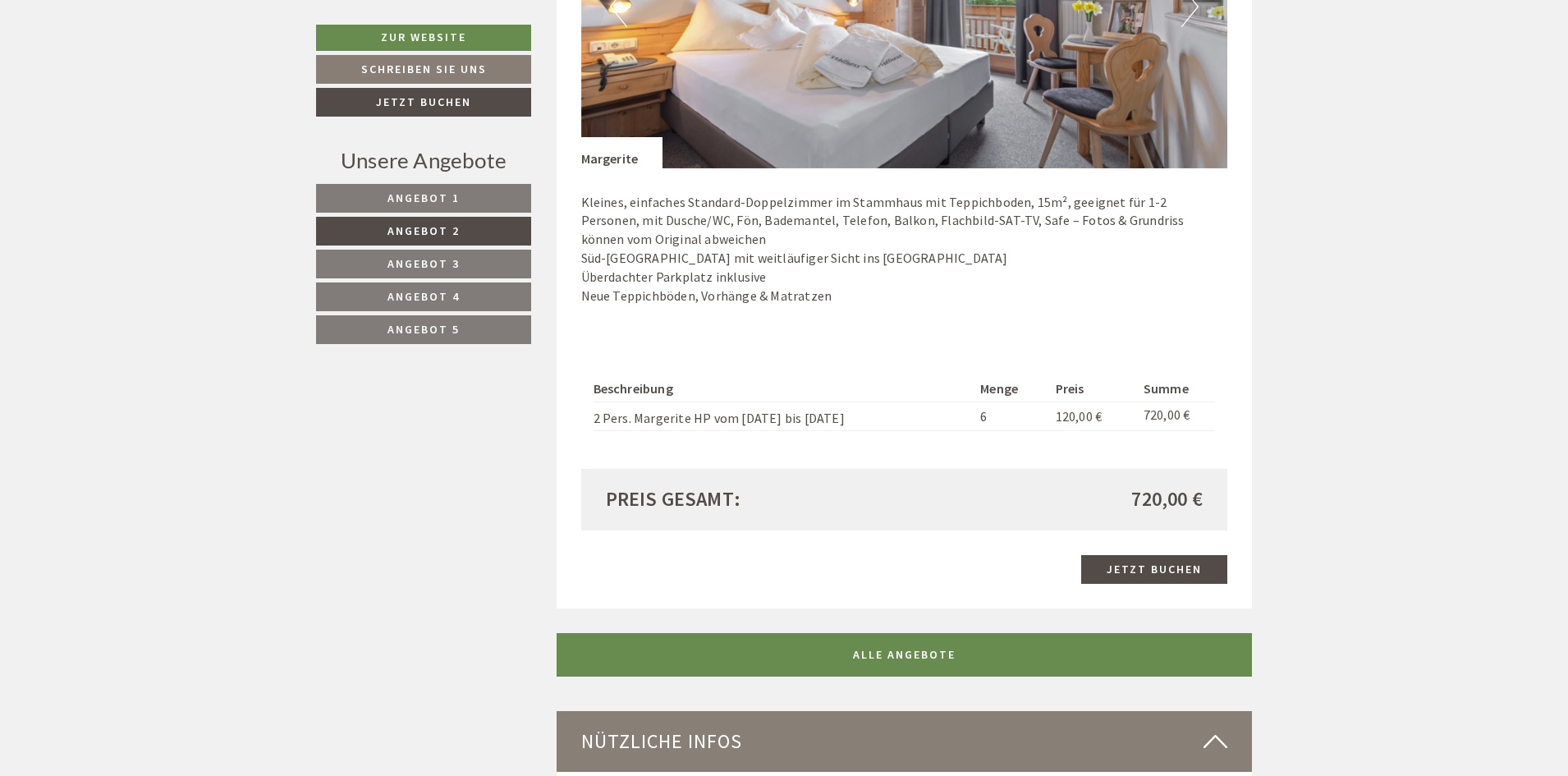
scroll to position [1161, 0]
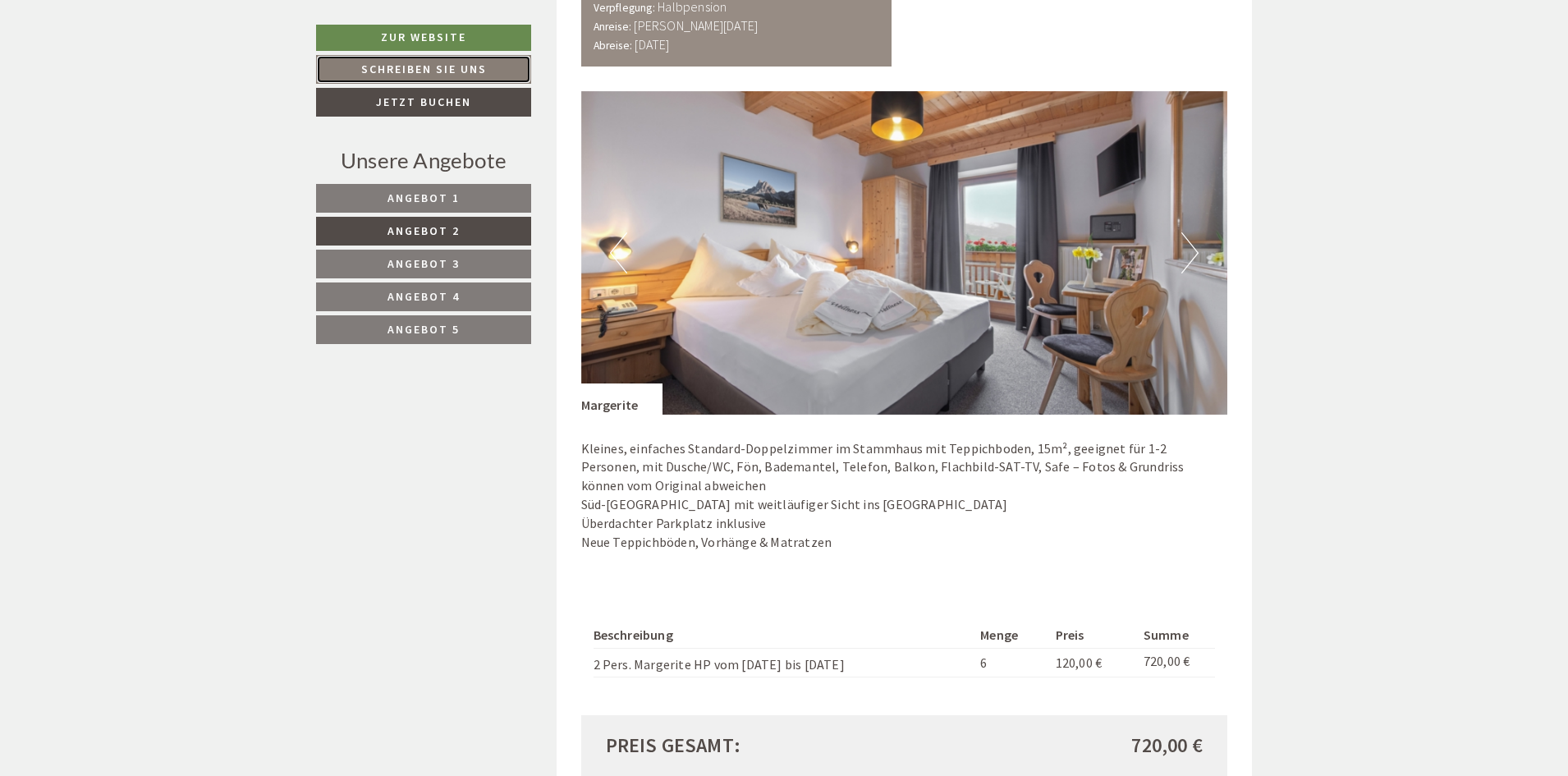
click at [415, 71] on link "Schreiben Sie uns" at bounding box center [423, 68] width 215 height 28
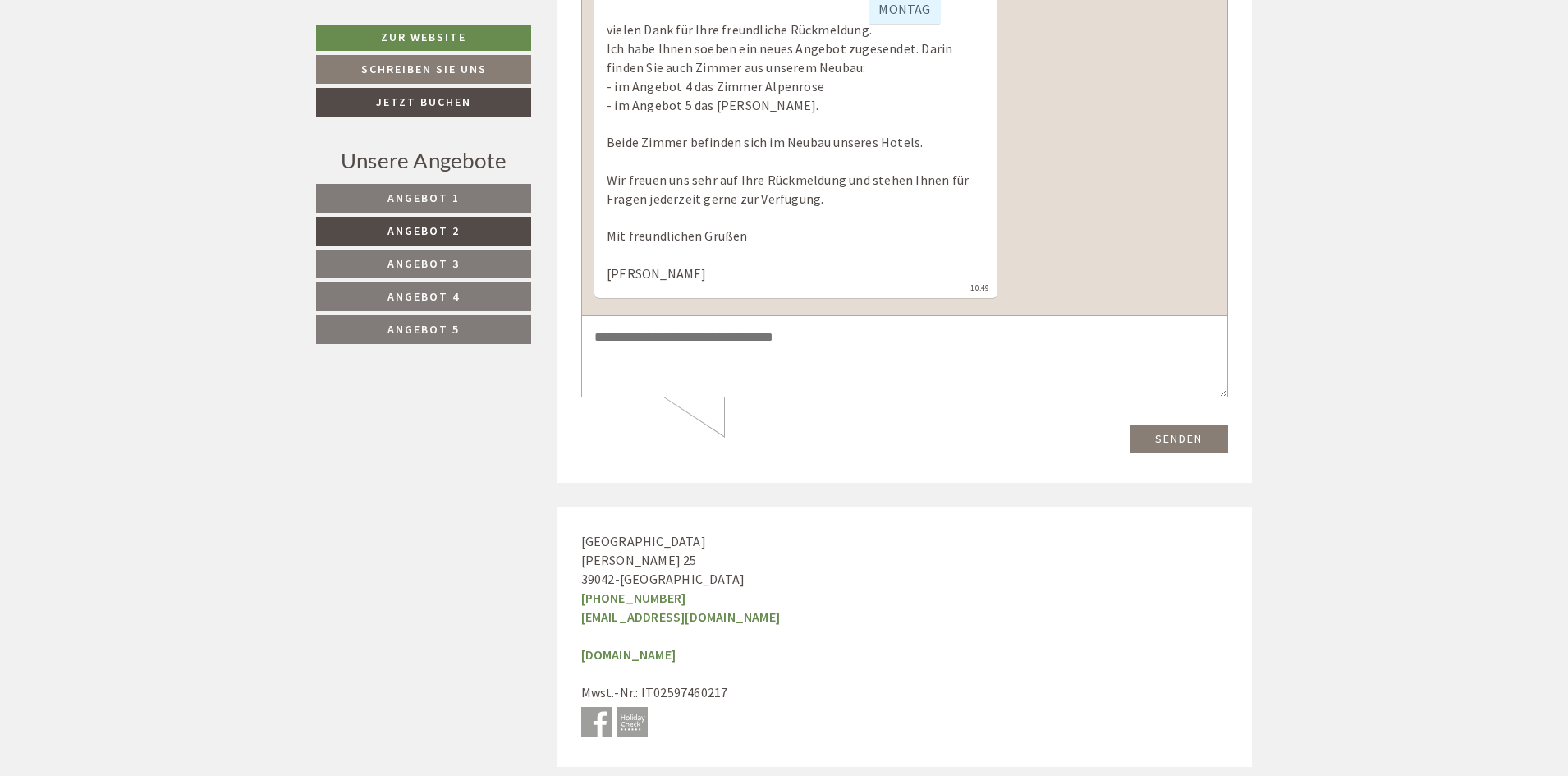
scroll to position [3701, 0]
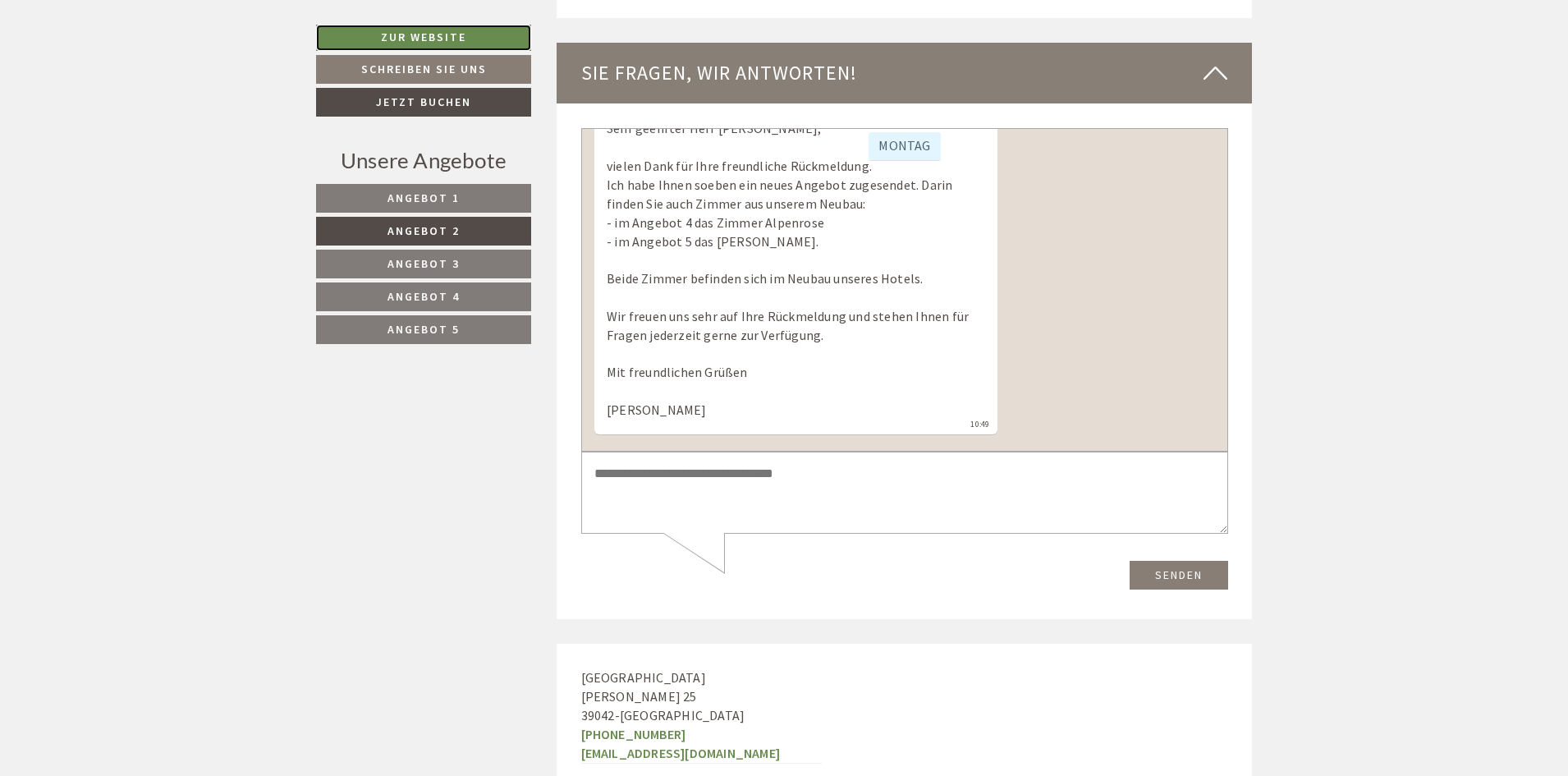
click at [423, 33] on link "Zur Website" at bounding box center [423, 37] width 215 height 26
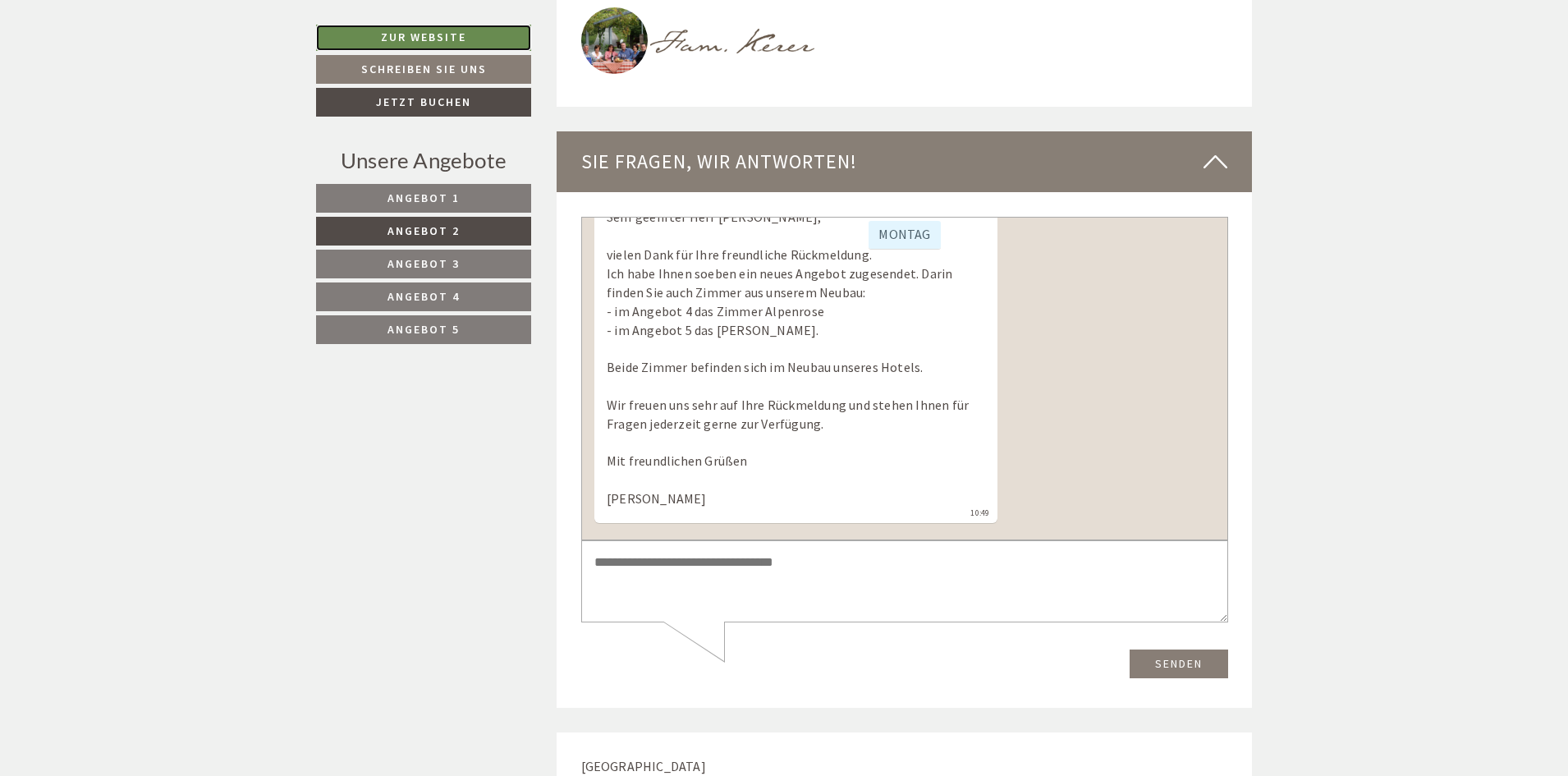
scroll to position [3619, 0]
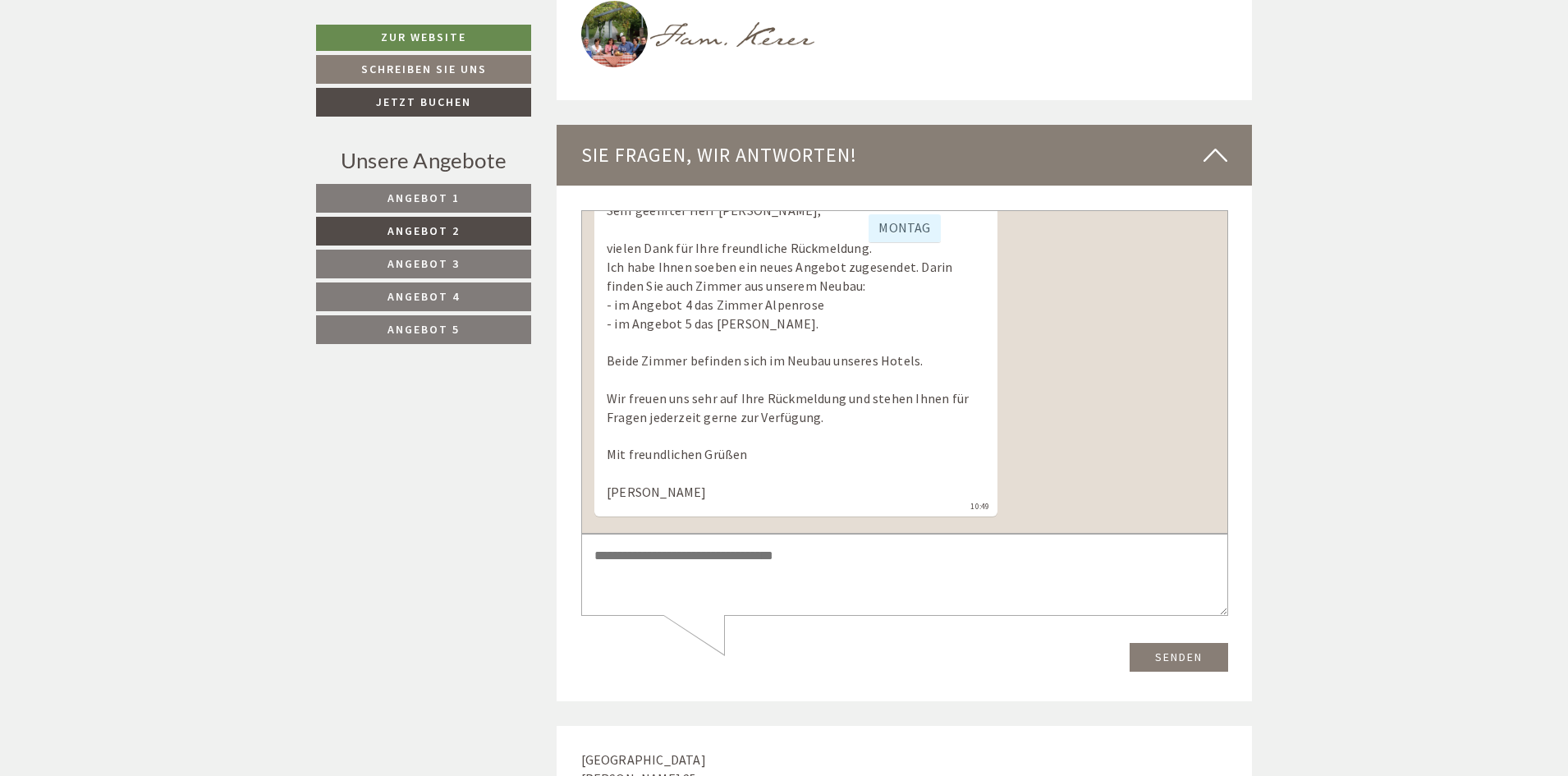
click at [789, 554] on textarea at bounding box center [904, 575] width 647 height 83
drag, startPoint x: 792, startPoint y: 559, endPoint x: 575, endPoint y: 561, distance: 217.0
click at [581, 561] on html "[DATE][GEOGRAPHIC_DATA] Guten Tag, wie können wir Ihnen helfen? 10:31 Sie Vieen…" at bounding box center [904, 441] width 647 height 461
drag, startPoint x: 654, startPoint y: 582, endPoint x: 674, endPoint y: 584, distance: 20.1
click at [663, 584] on textarea at bounding box center [904, 575] width 647 height 83
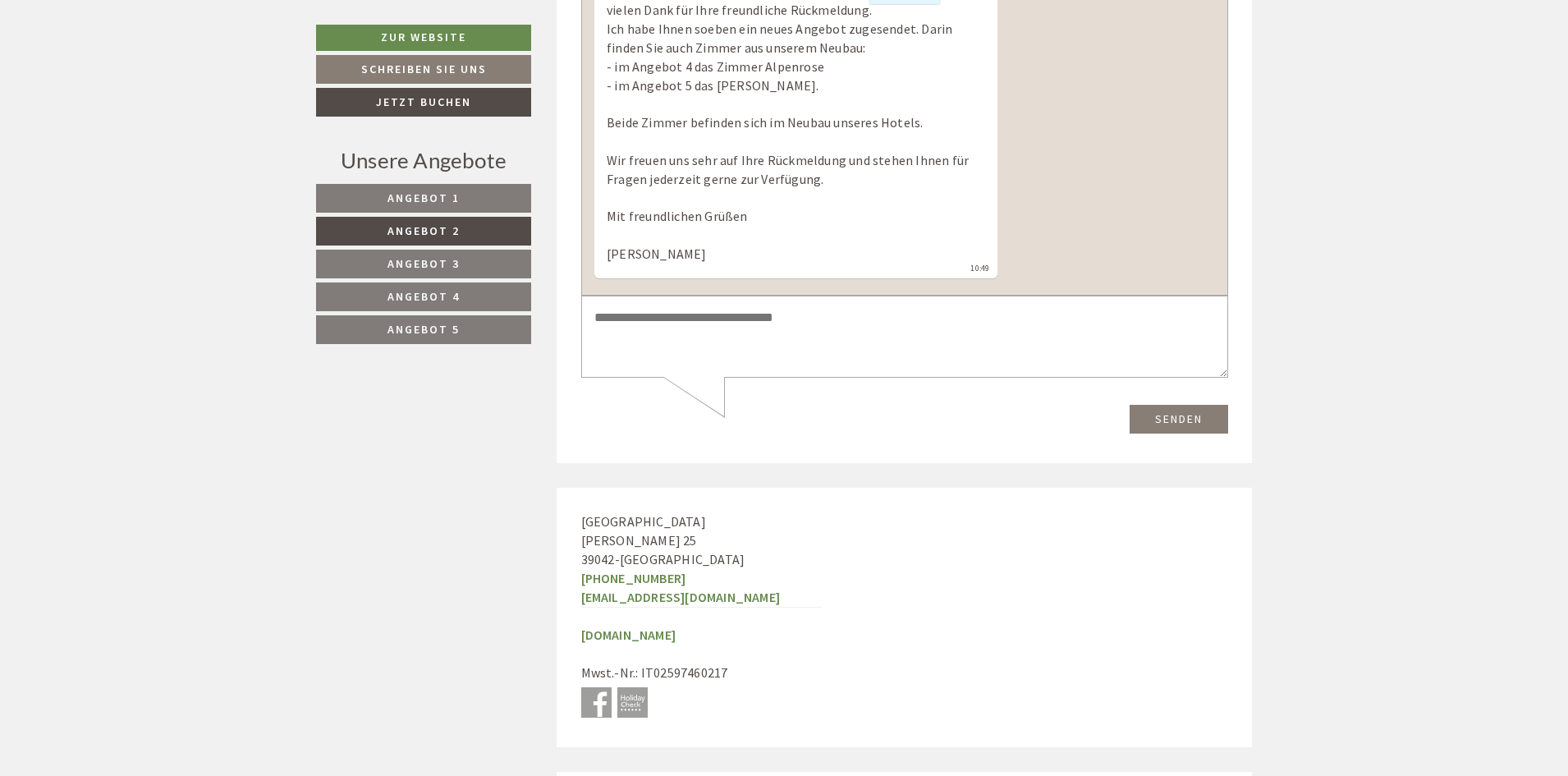
scroll to position [3947, 0]
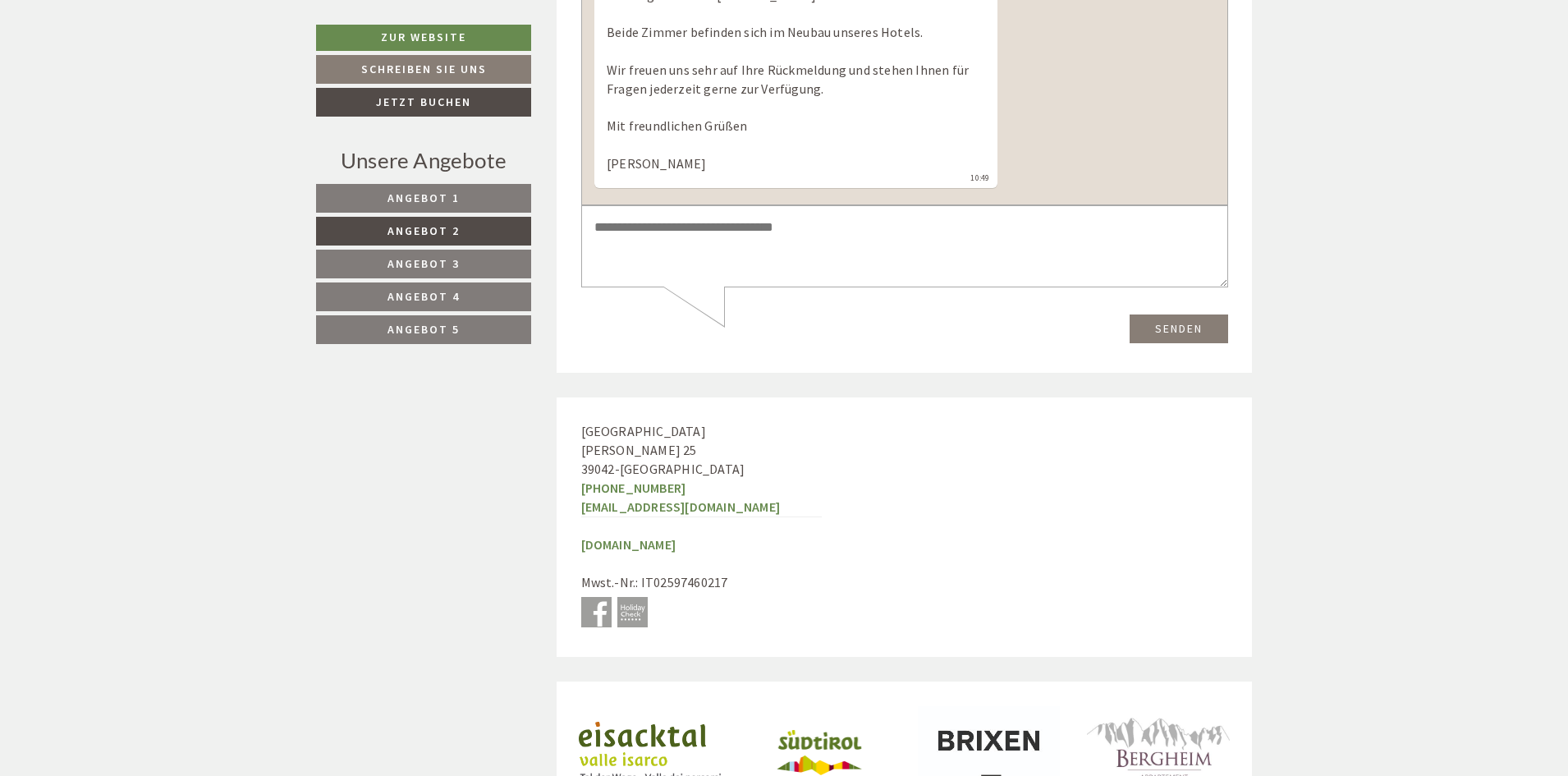
click at [643, 331] on div "Senden" at bounding box center [904, 325] width 647 height 37
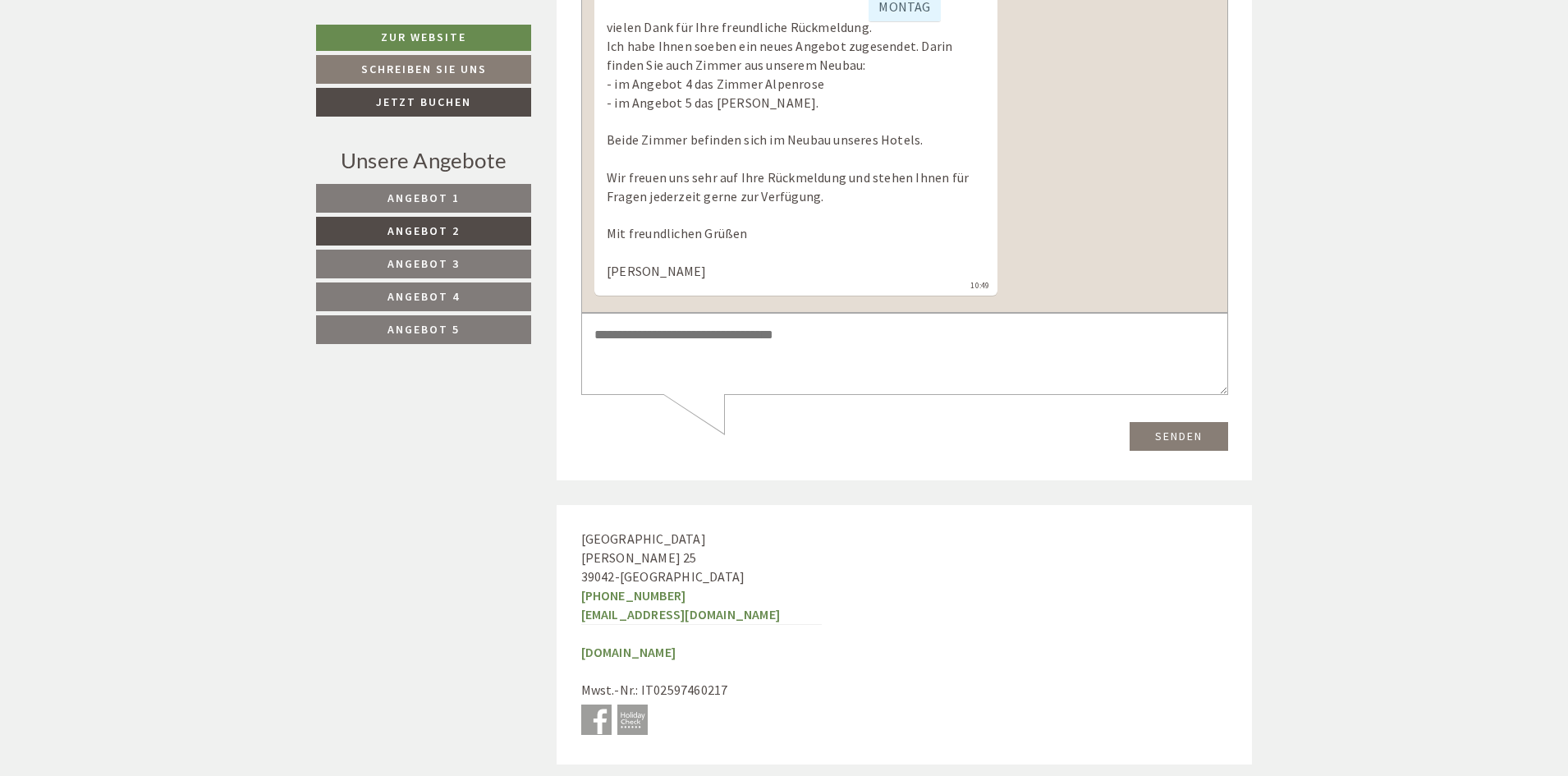
scroll to position [3783, 0]
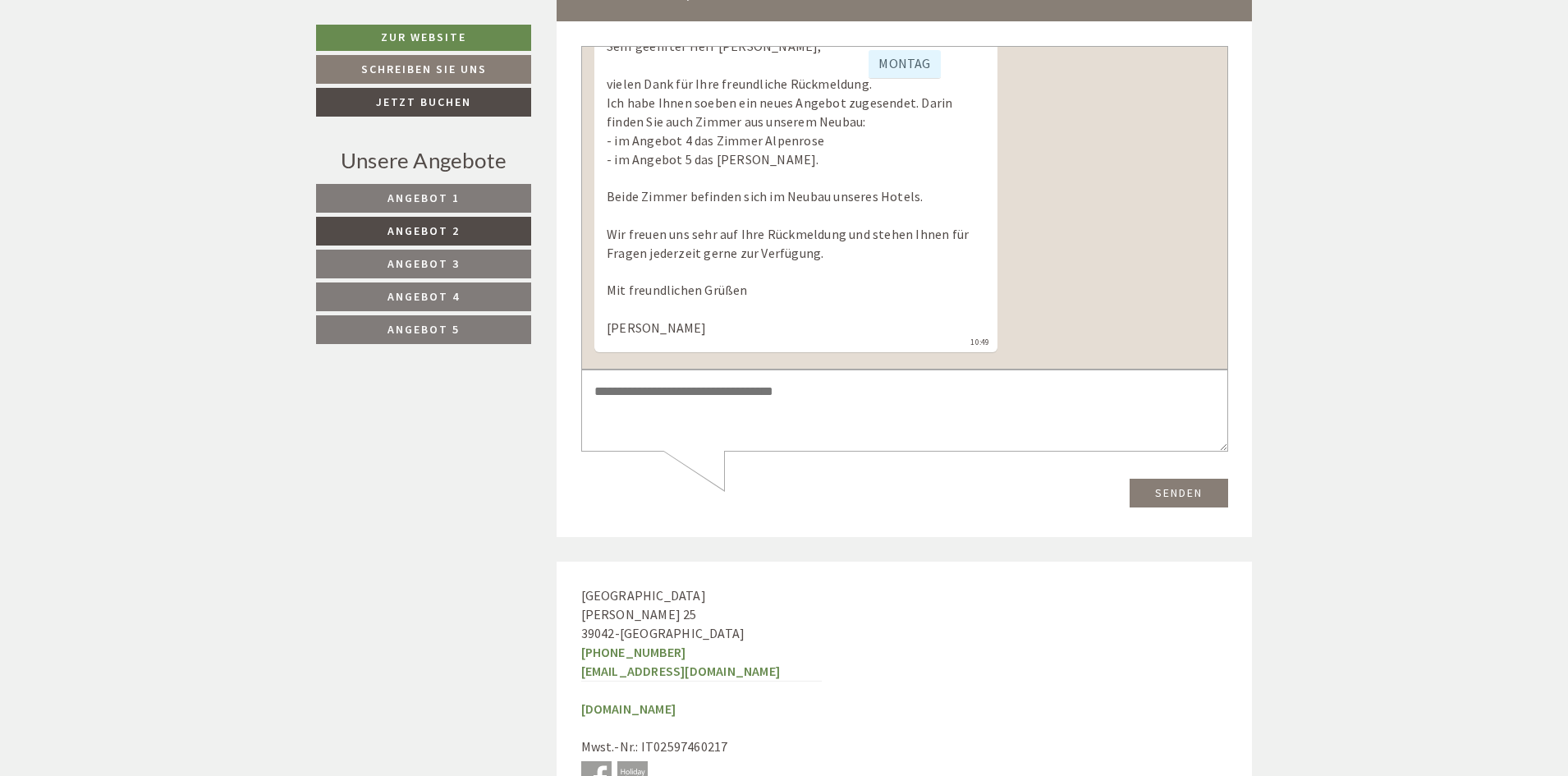
click at [446, 307] on link "Angebot 4" at bounding box center [423, 296] width 215 height 28
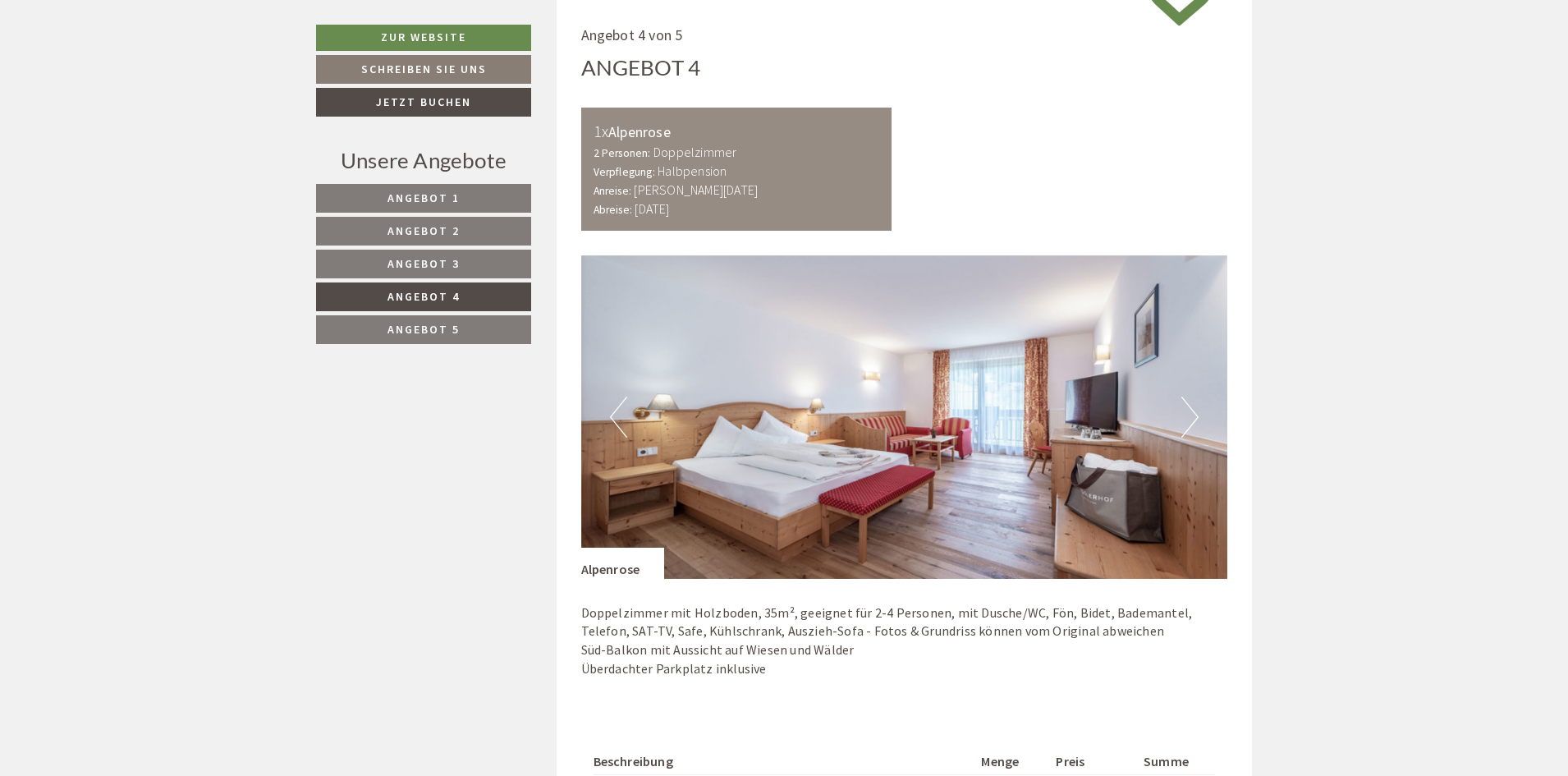
click at [472, 327] on link "Angebot 5" at bounding box center [423, 329] width 215 height 28
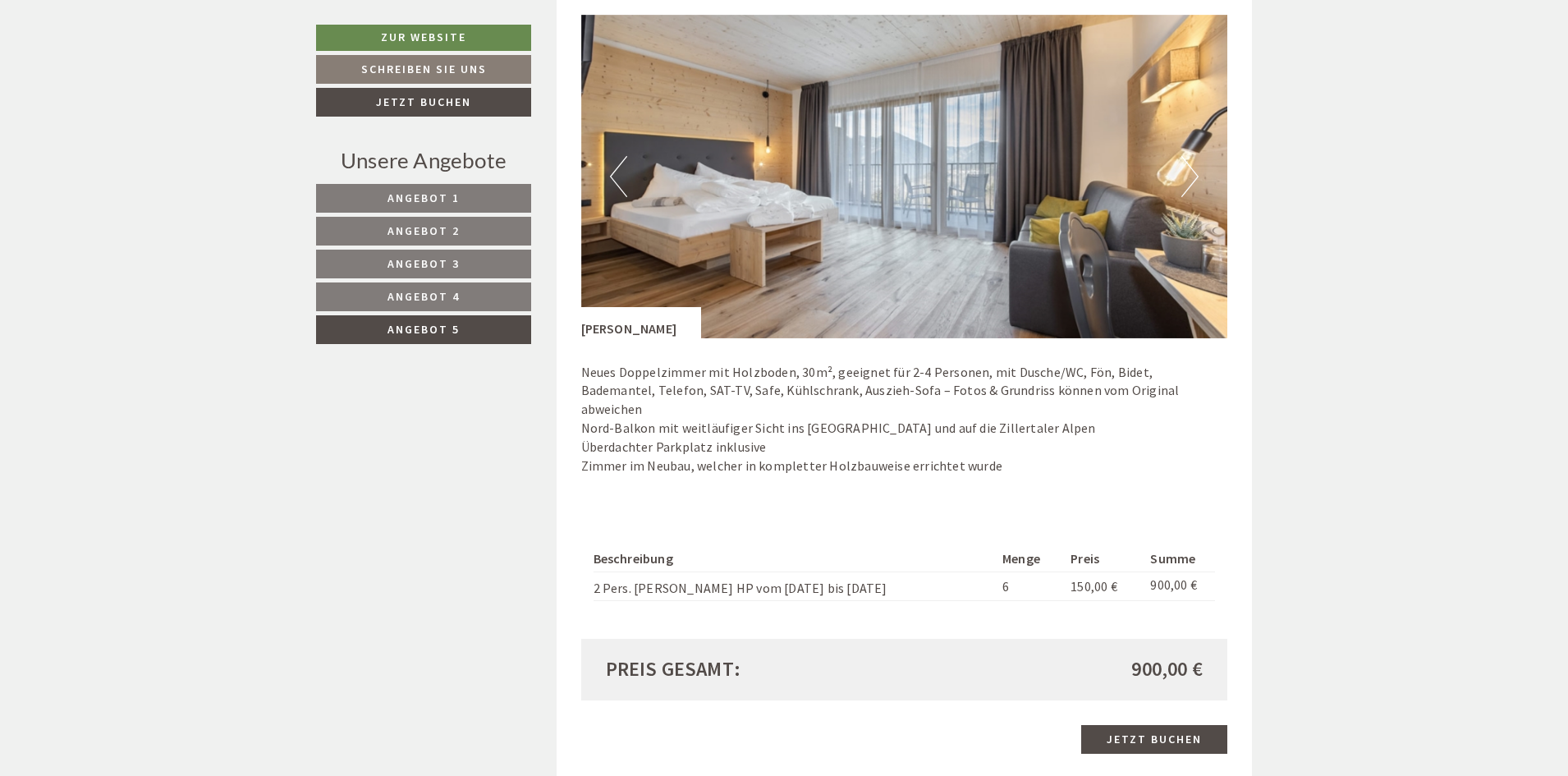
scroll to position [1243, 0]
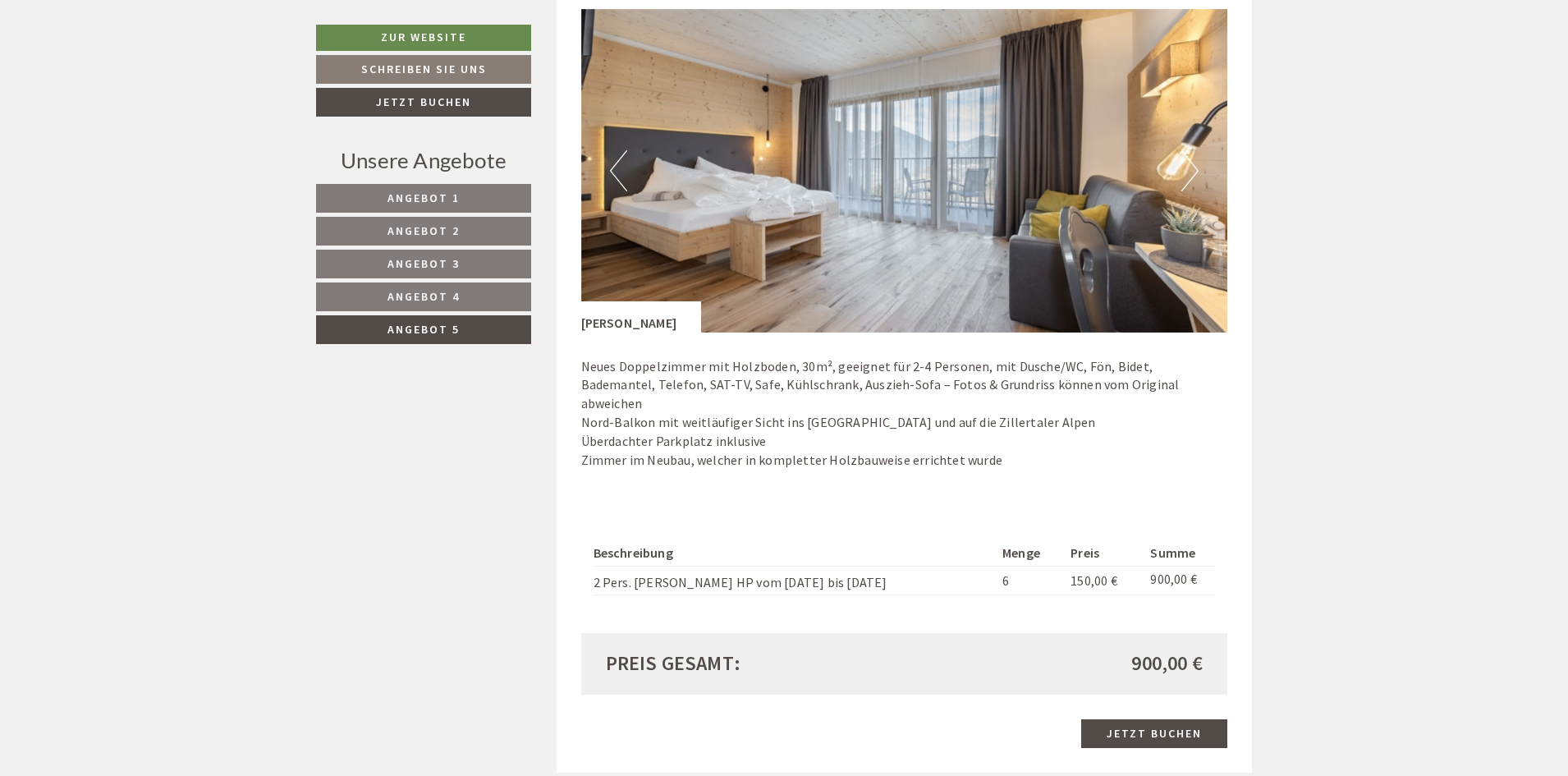
click at [394, 289] on span "Angebot 4" at bounding box center [423, 296] width 72 height 15
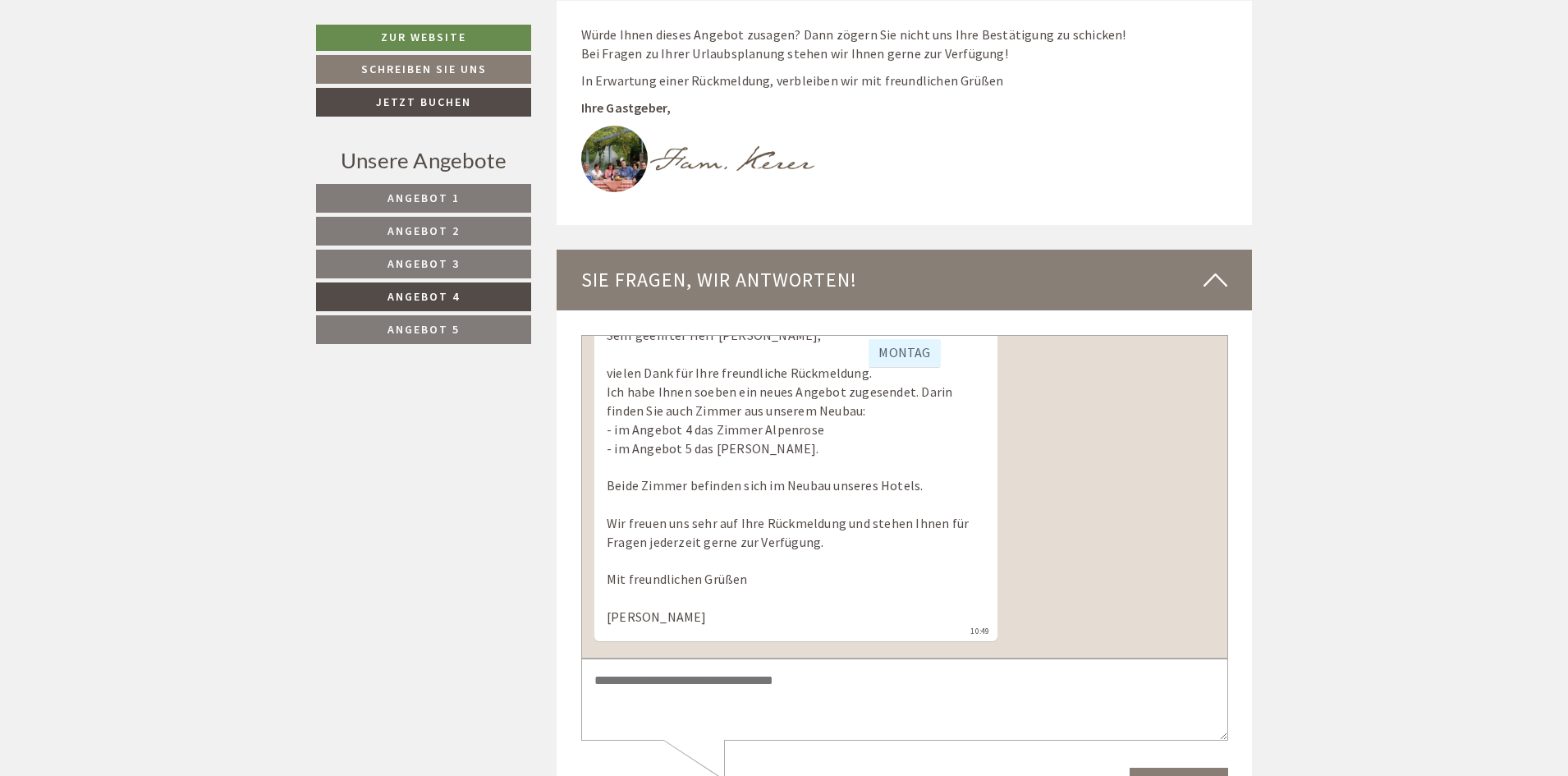
scroll to position [3459, 0]
click at [672, 686] on textarea at bounding box center [904, 697] width 647 height 83
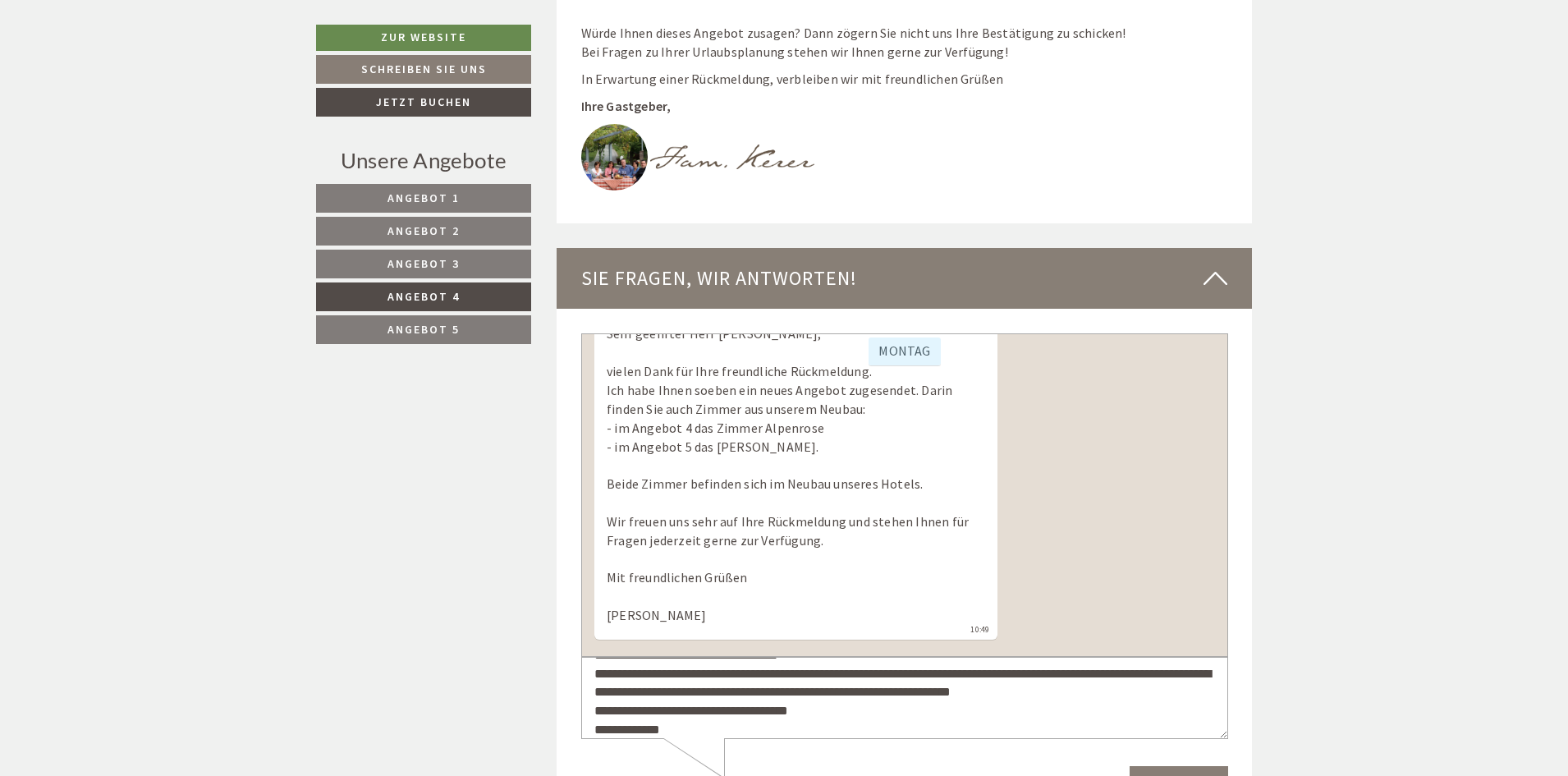
scroll to position [43, 0]
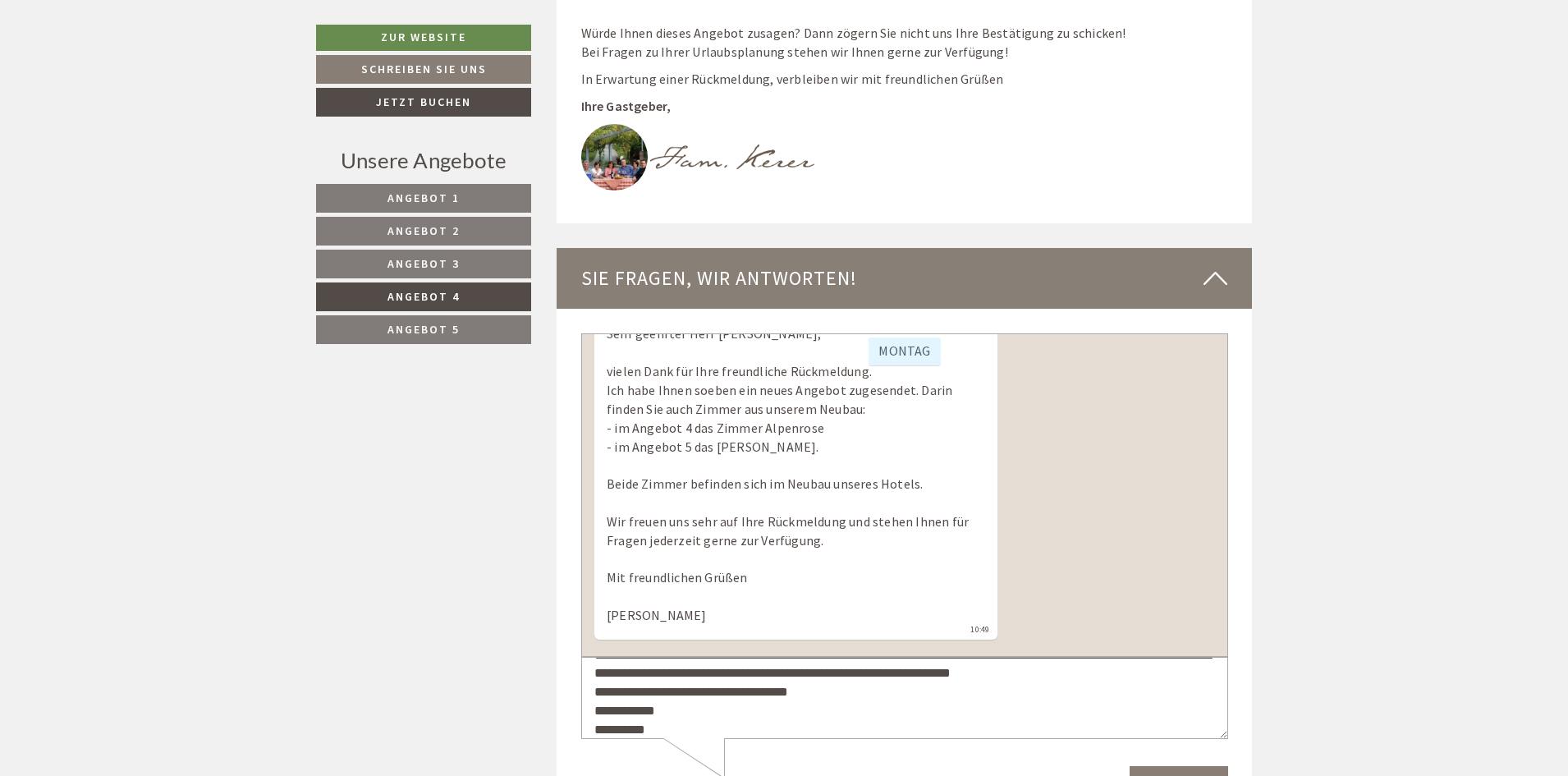
click at [628, 709] on textarea "**********" at bounding box center [904, 697] width 647 height 83
click at [438, 265] on span "Angebot 3" at bounding box center [423, 263] width 72 height 15
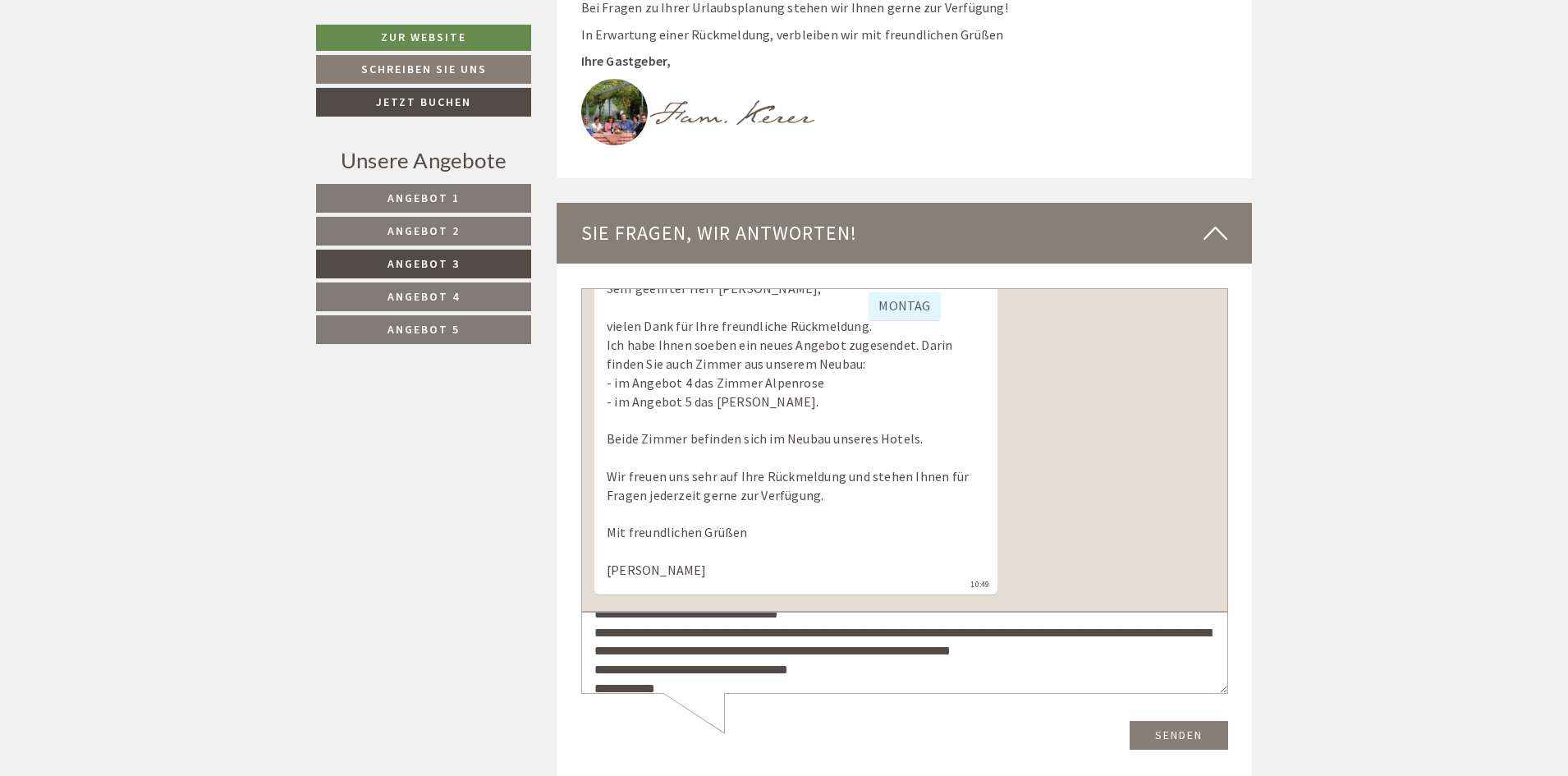
scroll to position [0, 0]
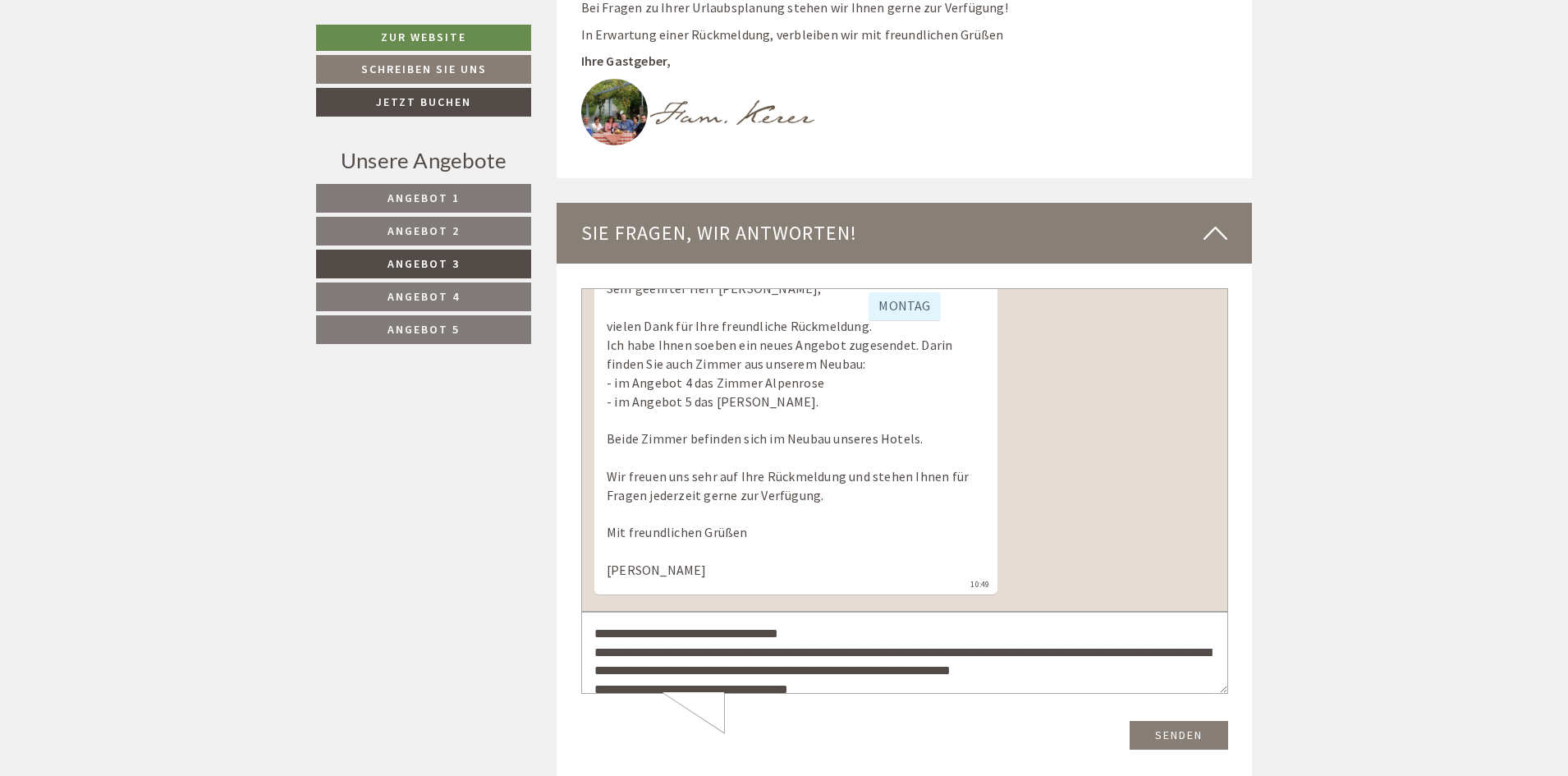
click at [803, 654] on textarea "**********" at bounding box center [904, 653] width 647 height 83
click at [839, 648] on textarea "**********" at bounding box center [904, 653] width 647 height 83
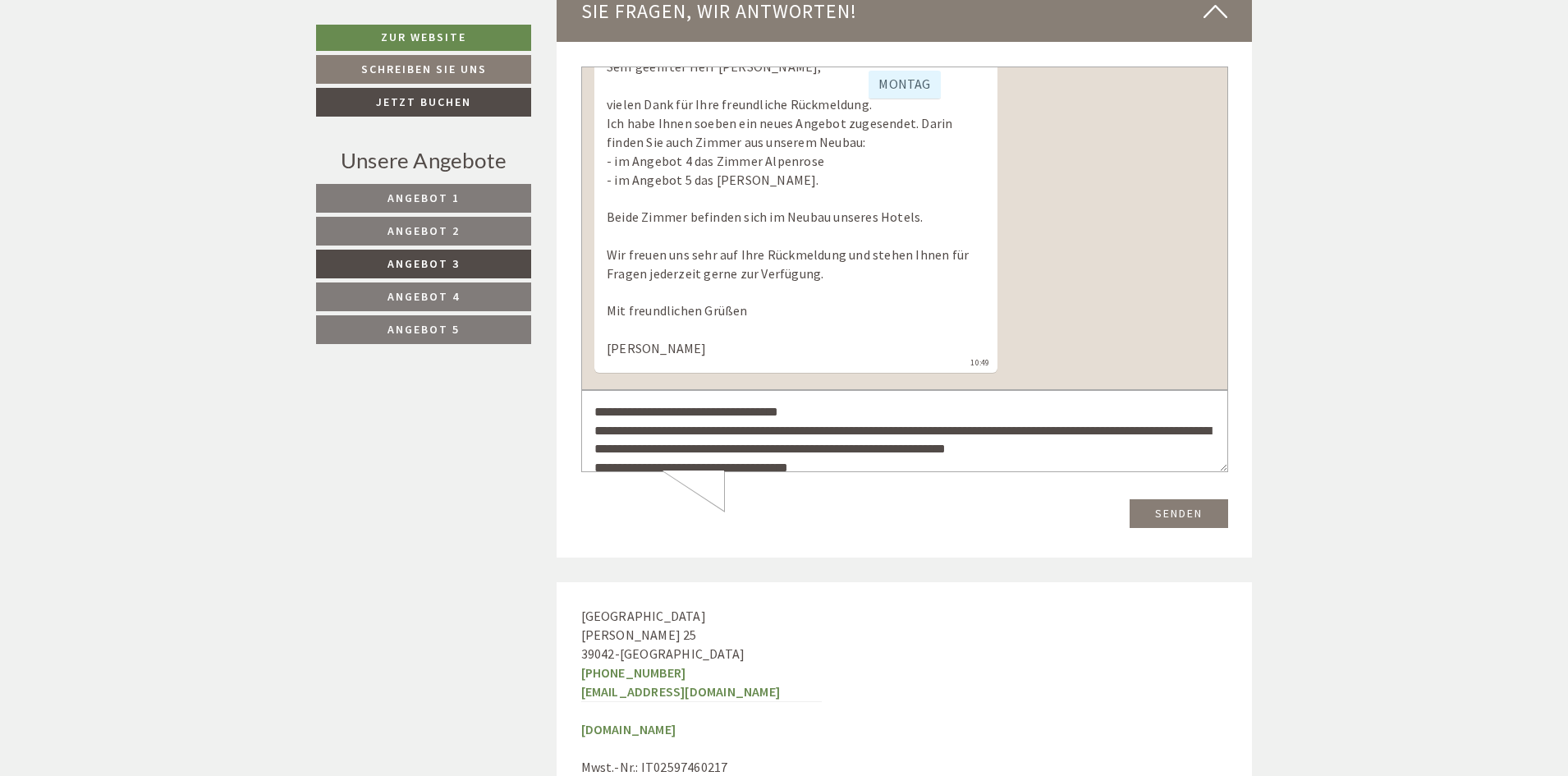
scroll to position [3787, 0]
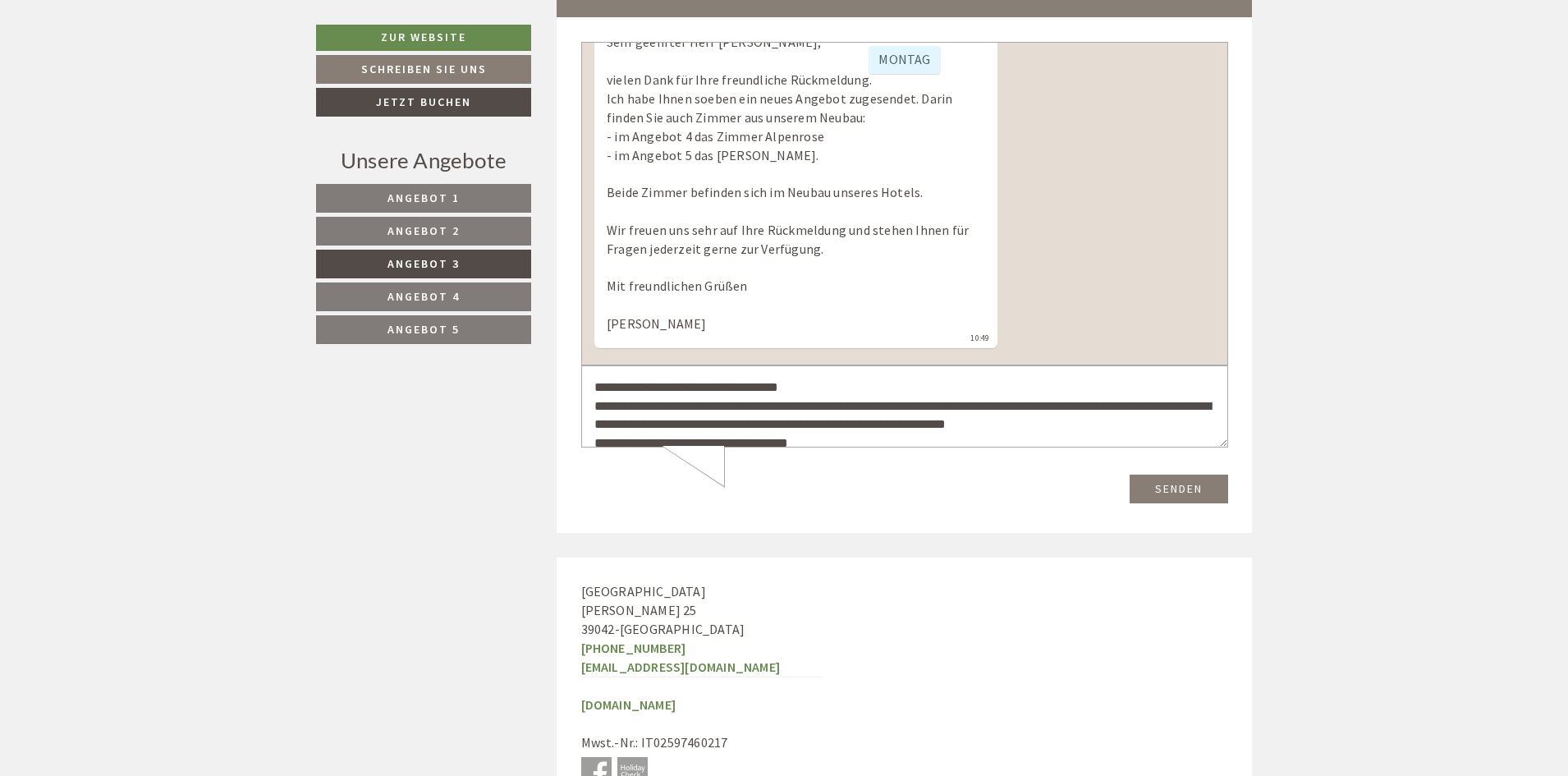
type textarea "**********"
click at [1186, 487] on button "Senden" at bounding box center [1178, 488] width 99 height 28
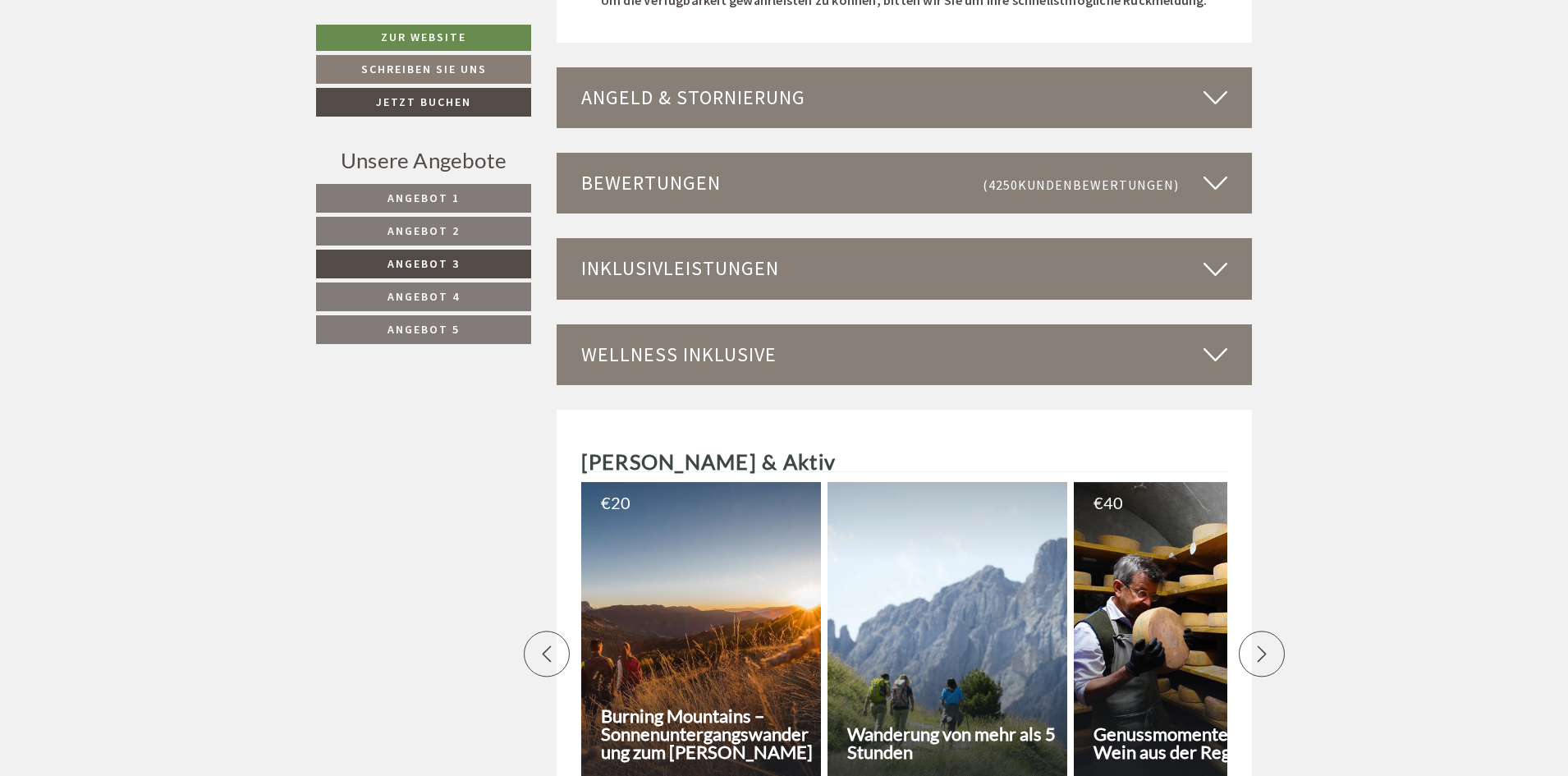
scroll to position [2059, 0]
